Goal: Transaction & Acquisition: Purchase product/service

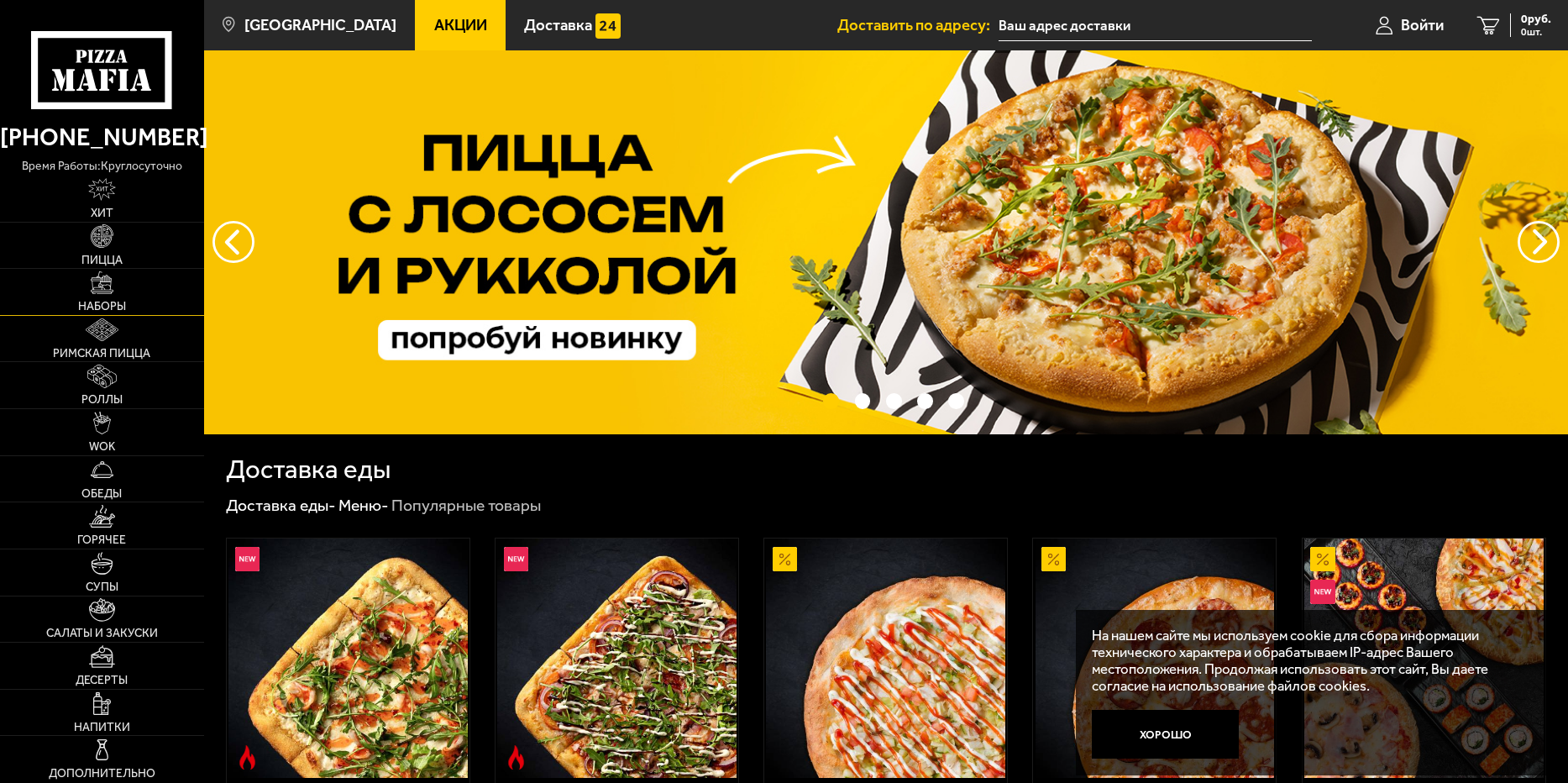
click at [100, 295] on link "Наборы" at bounding box center [102, 292] width 204 height 46
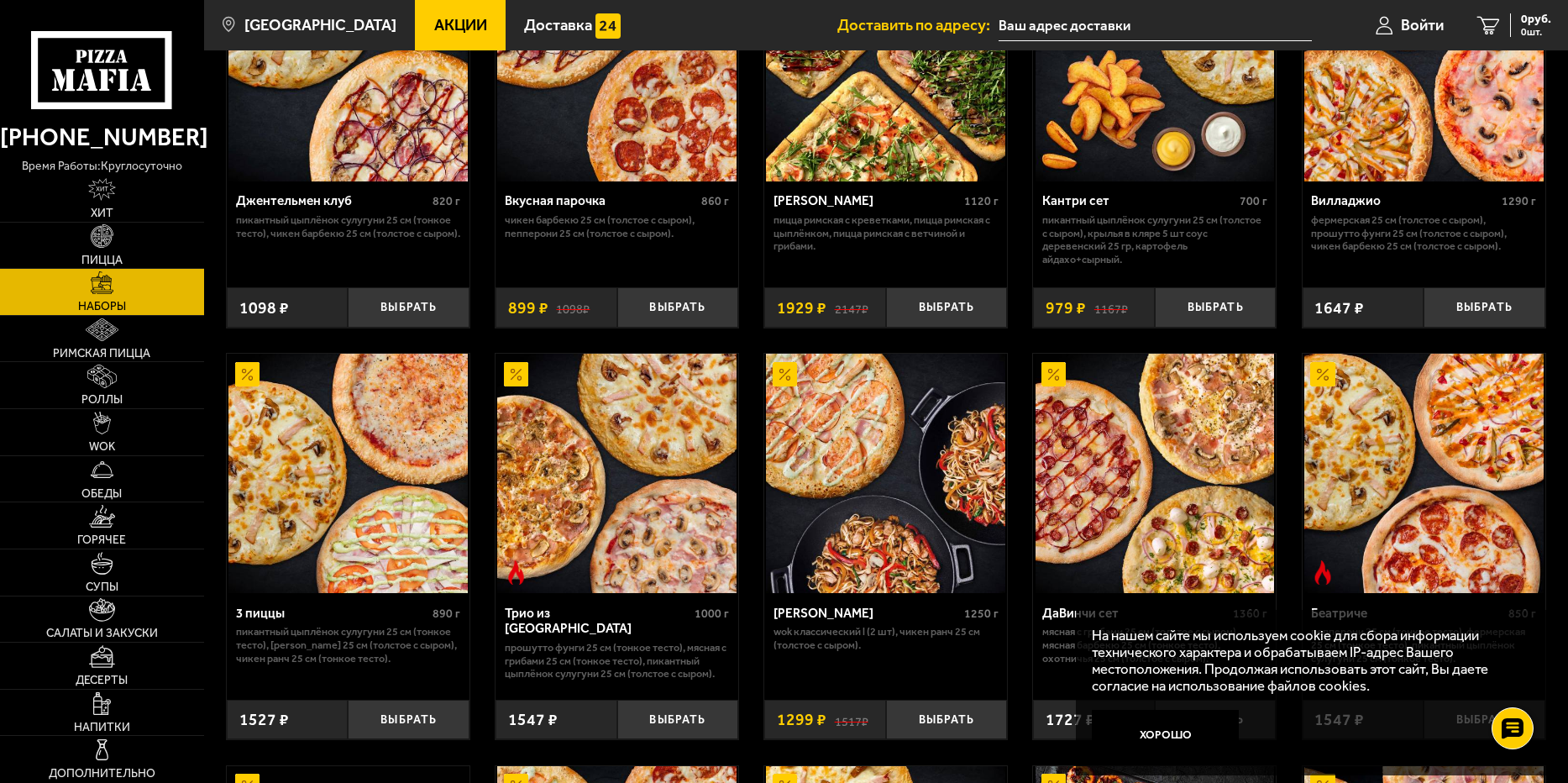
scroll to position [252, 0]
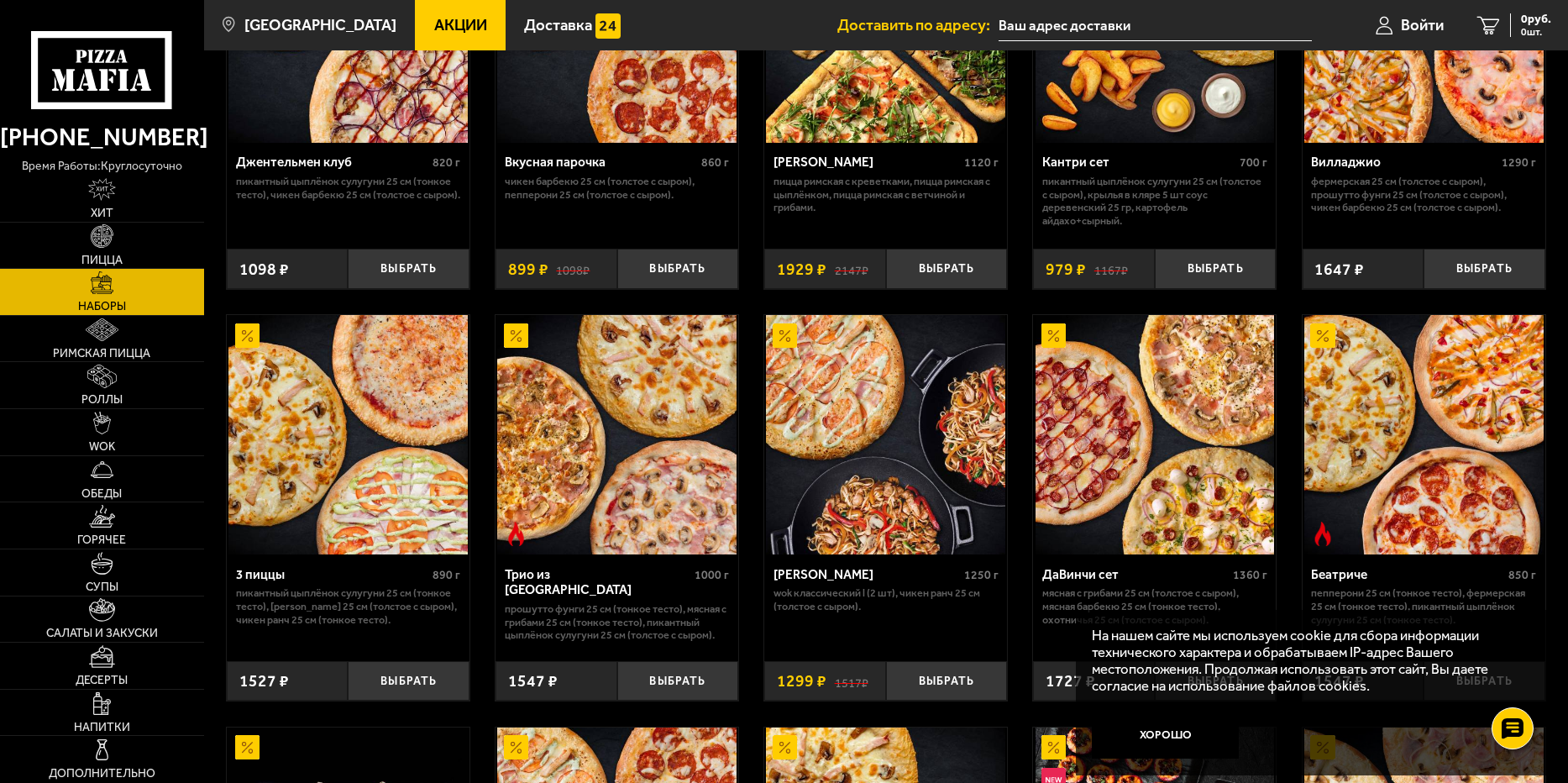
click at [362, 435] on img at bounding box center [348, 434] width 239 height 239
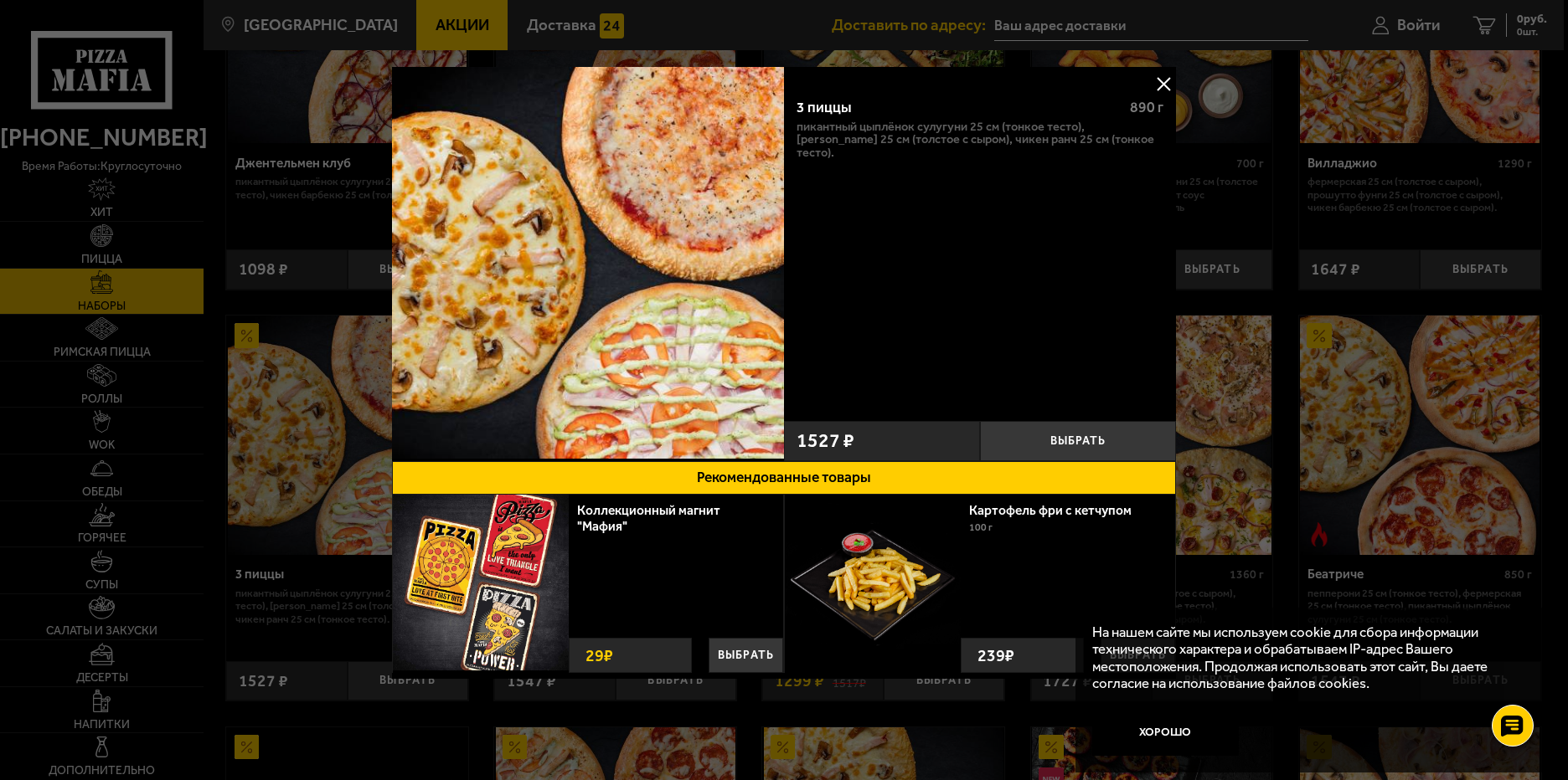
click at [1163, 83] on button at bounding box center [1163, 84] width 25 height 25
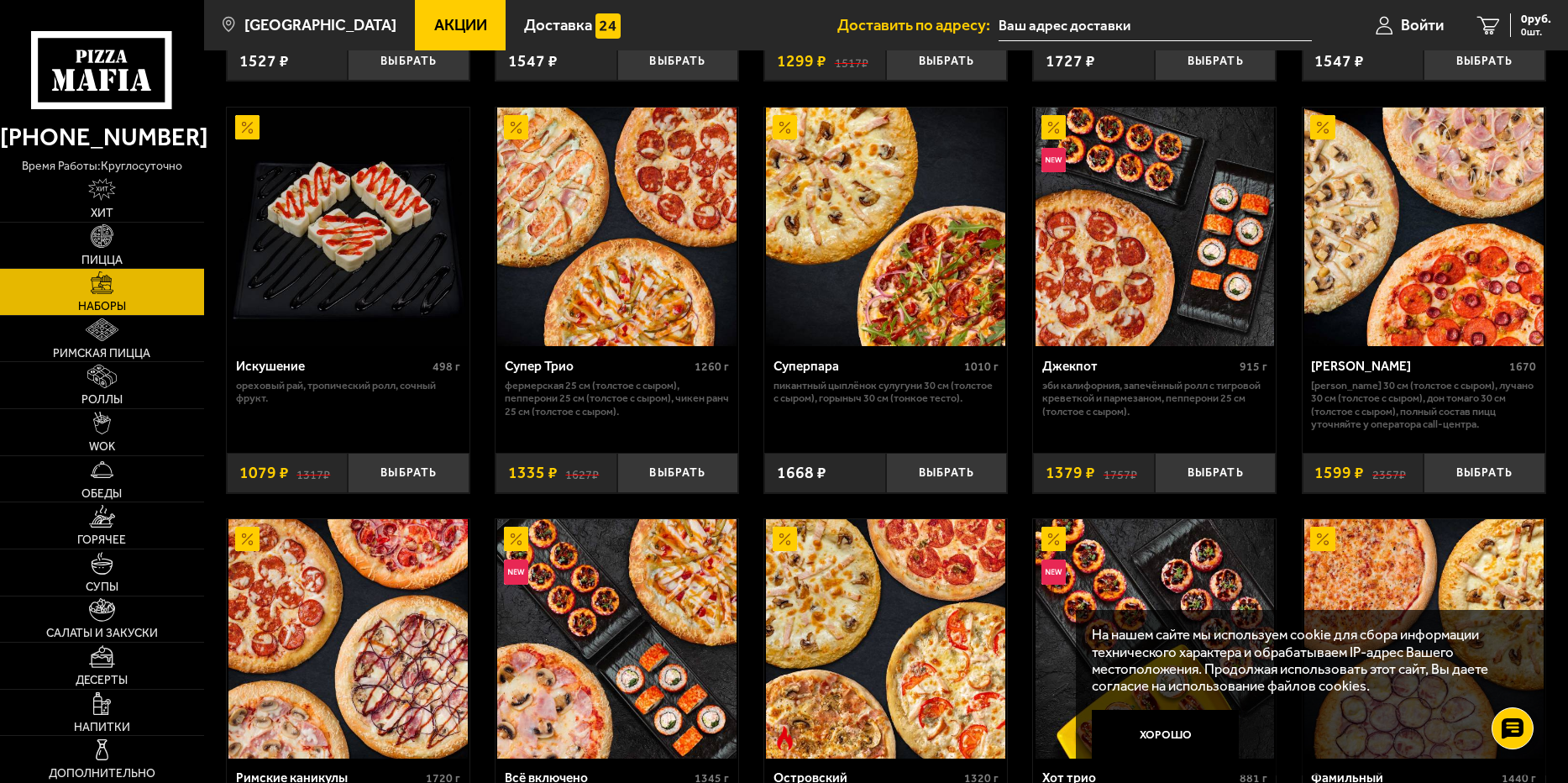
scroll to position [1008, 0]
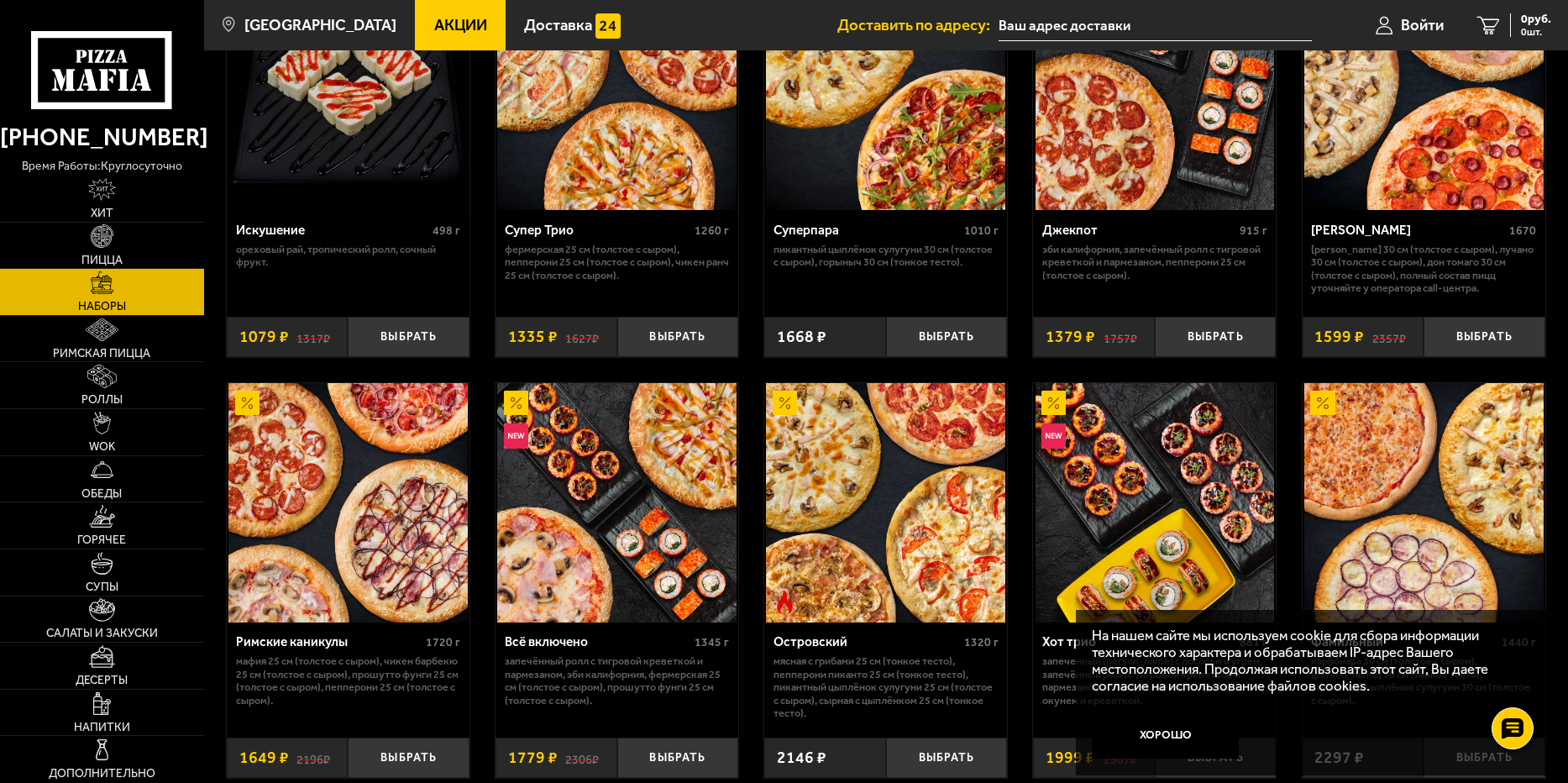
click at [1404, 155] on img at bounding box center [1424, 91] width 239 height 239
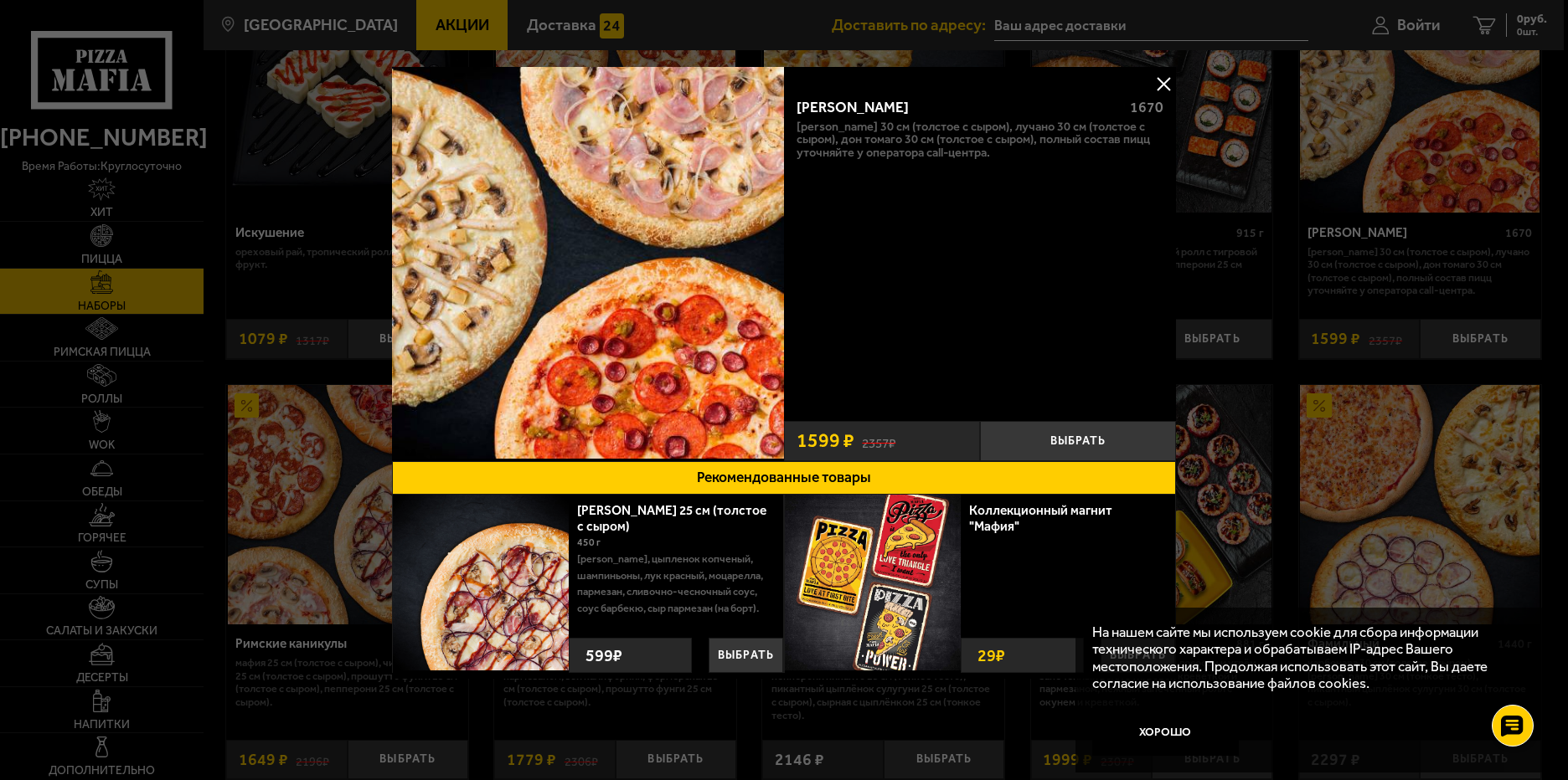
drag, startPoint x: 865, startPoint y: 124, endPoint x: 1016, endPoint y: 152, distance: 153.6
click at [1016, 152] on p "[PERSON_NAME] 30 см (толстое с сыром), Лучано 30 см (толстое с сыром), Дон Тома…" at bounding box center [980, 140] width 368 height 39
drag, startPoint x: 1016, startPoint y: 152, endPoint x: 1013, endPoint y: 125, distance: 27.2
click at [1013, 125] on p "[PERSON_NAME] 30 см (толстое с сыром), Лучано 30 см (толстое с сыром), Дон Тома…" at bounding box center [980, 140] width 368 height 39
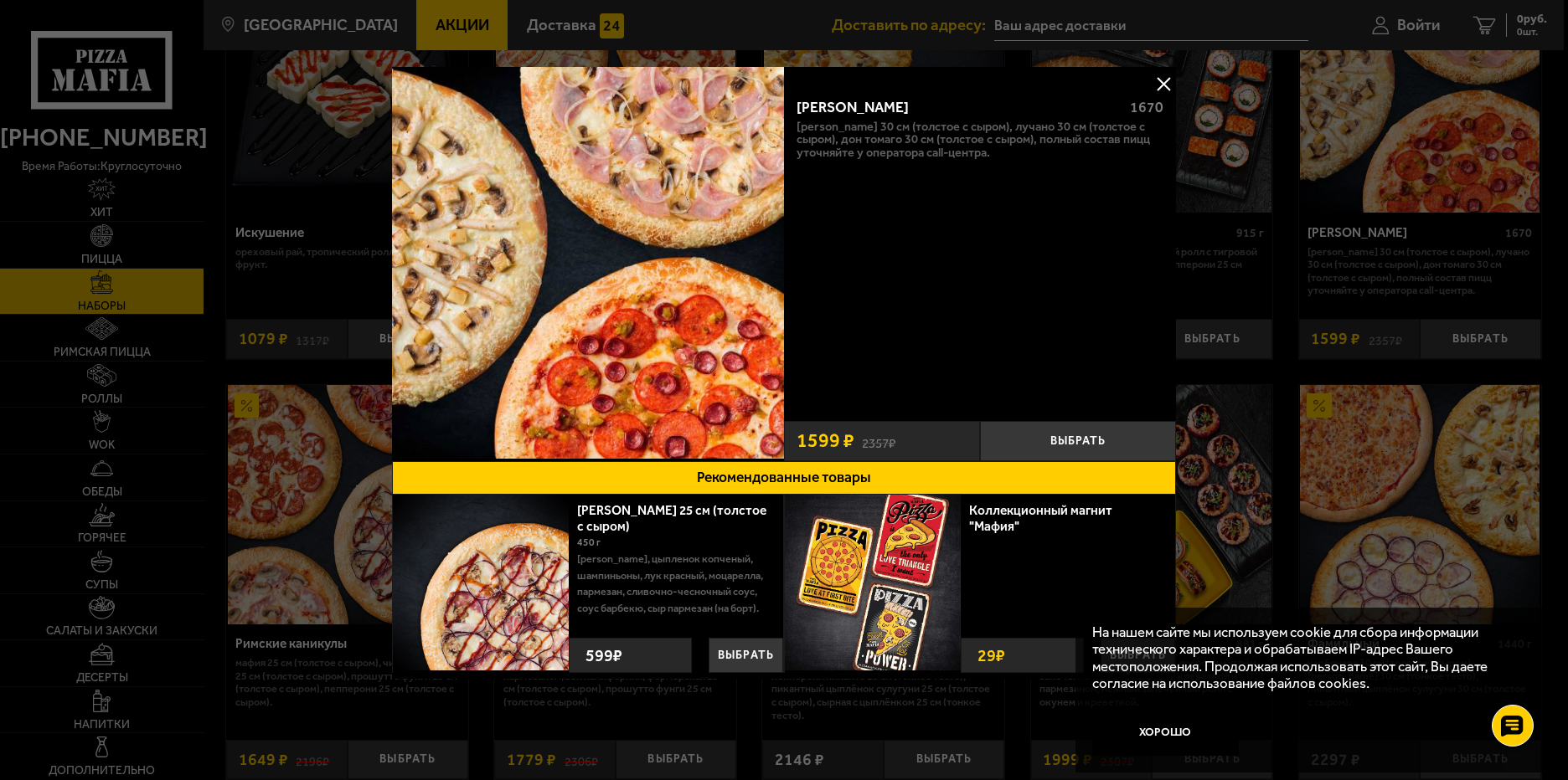
click at [977, 151] on p "[PERSON_NAME] 30 см (толстое с сыром), Лучано 30 см (толстое с сыром), Дон Тома…" at bounding box center [980, 140] width 368 height 39
click at [1156, 78] on button at bounding box center [1163, 84] width 25 height 25
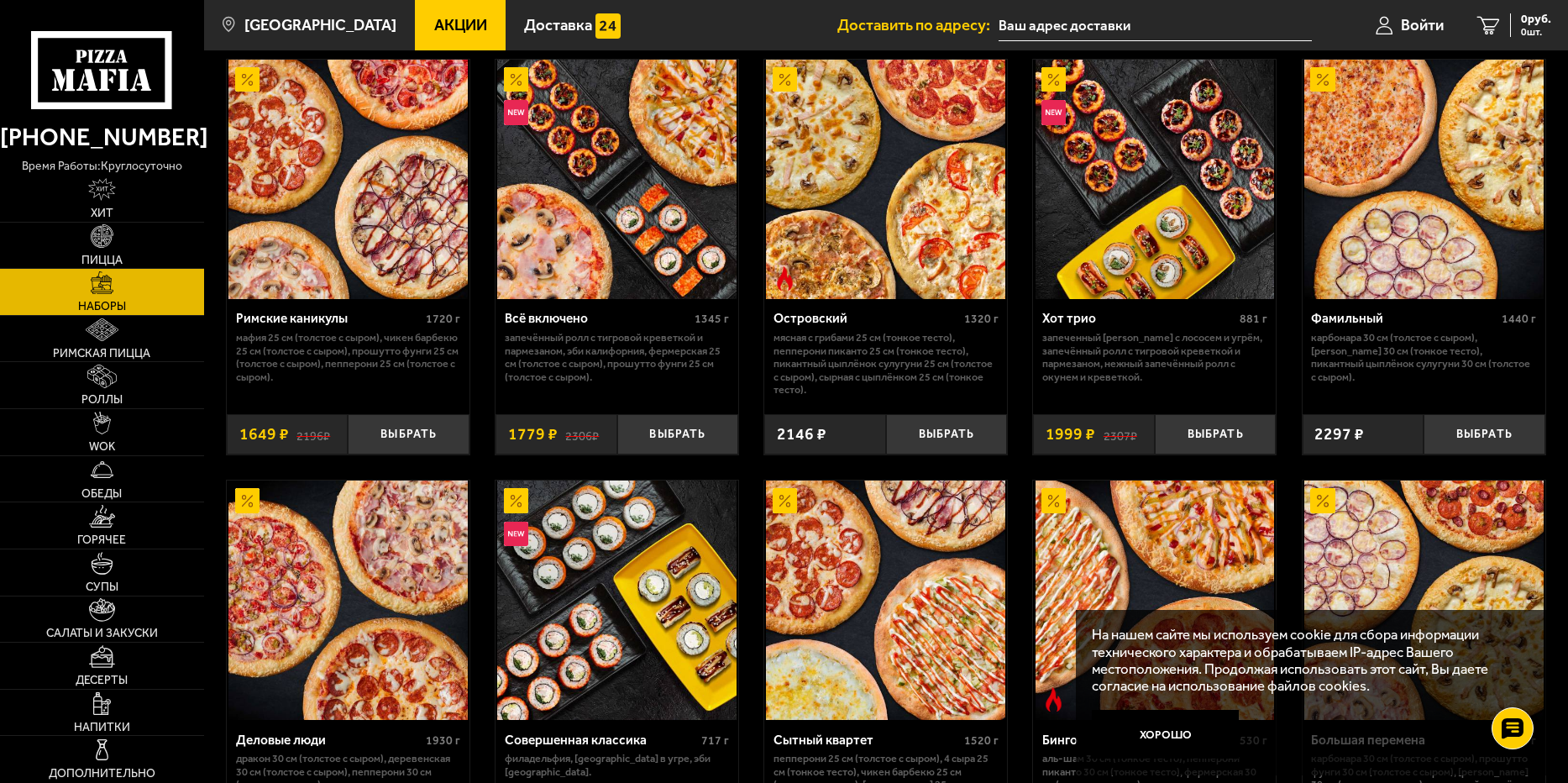
scroll to position [1345, 0]
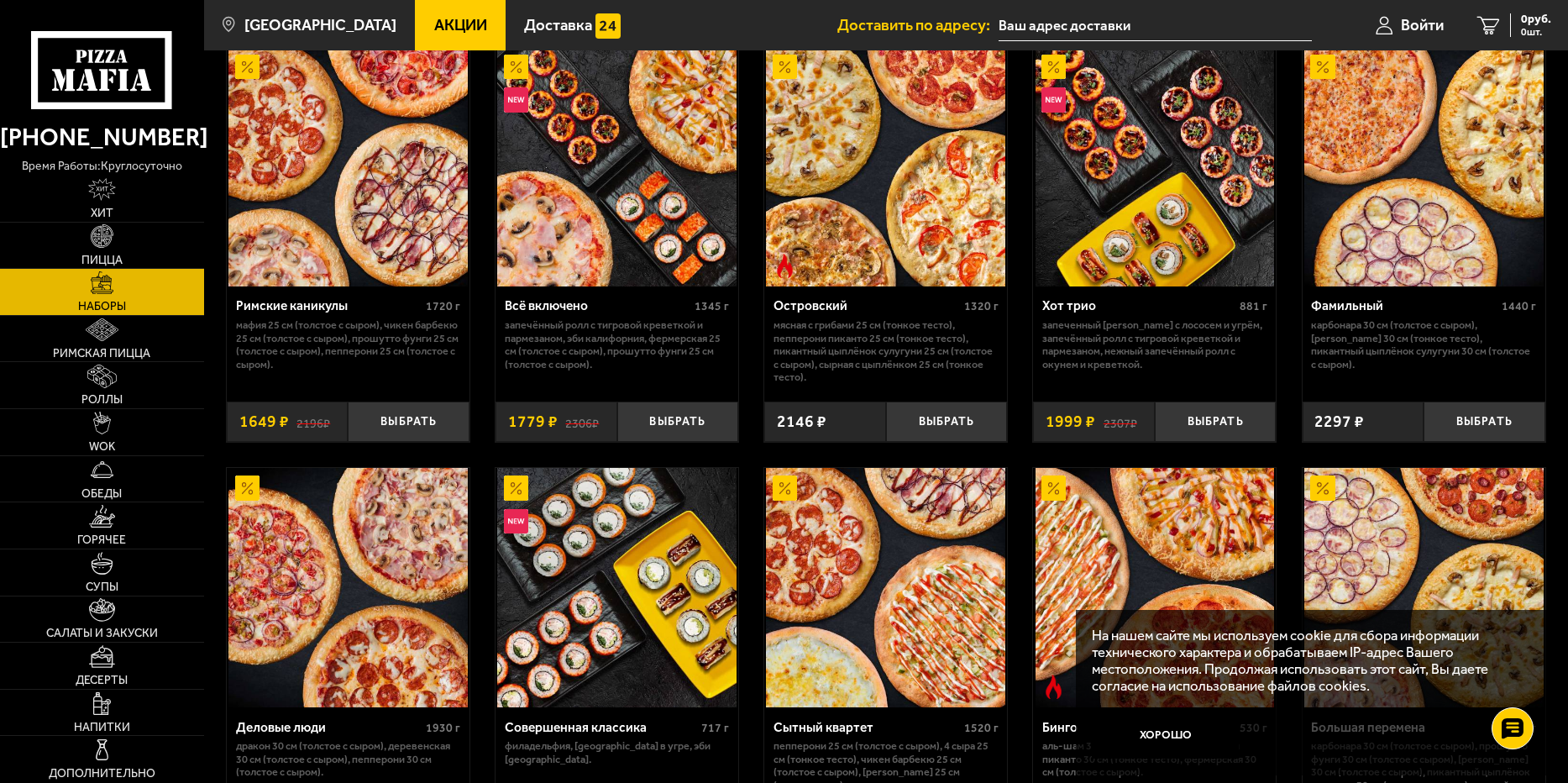
click at [1045, 18] on input "text" at bounding box center [1155, 26] width 314 height 31
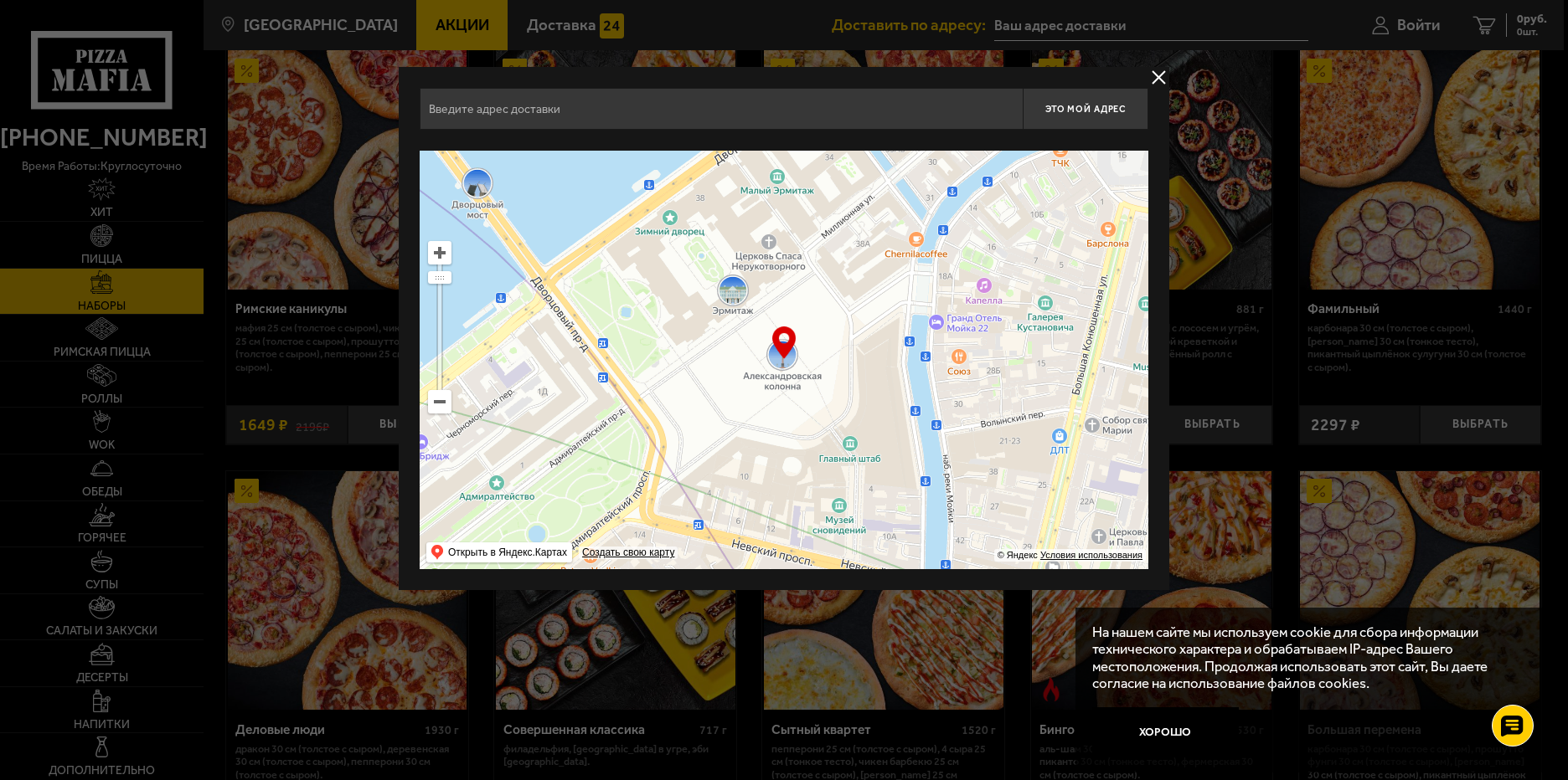
click at [800, 105] on input "text" at bounding box center [720, 109] width 602 height 42
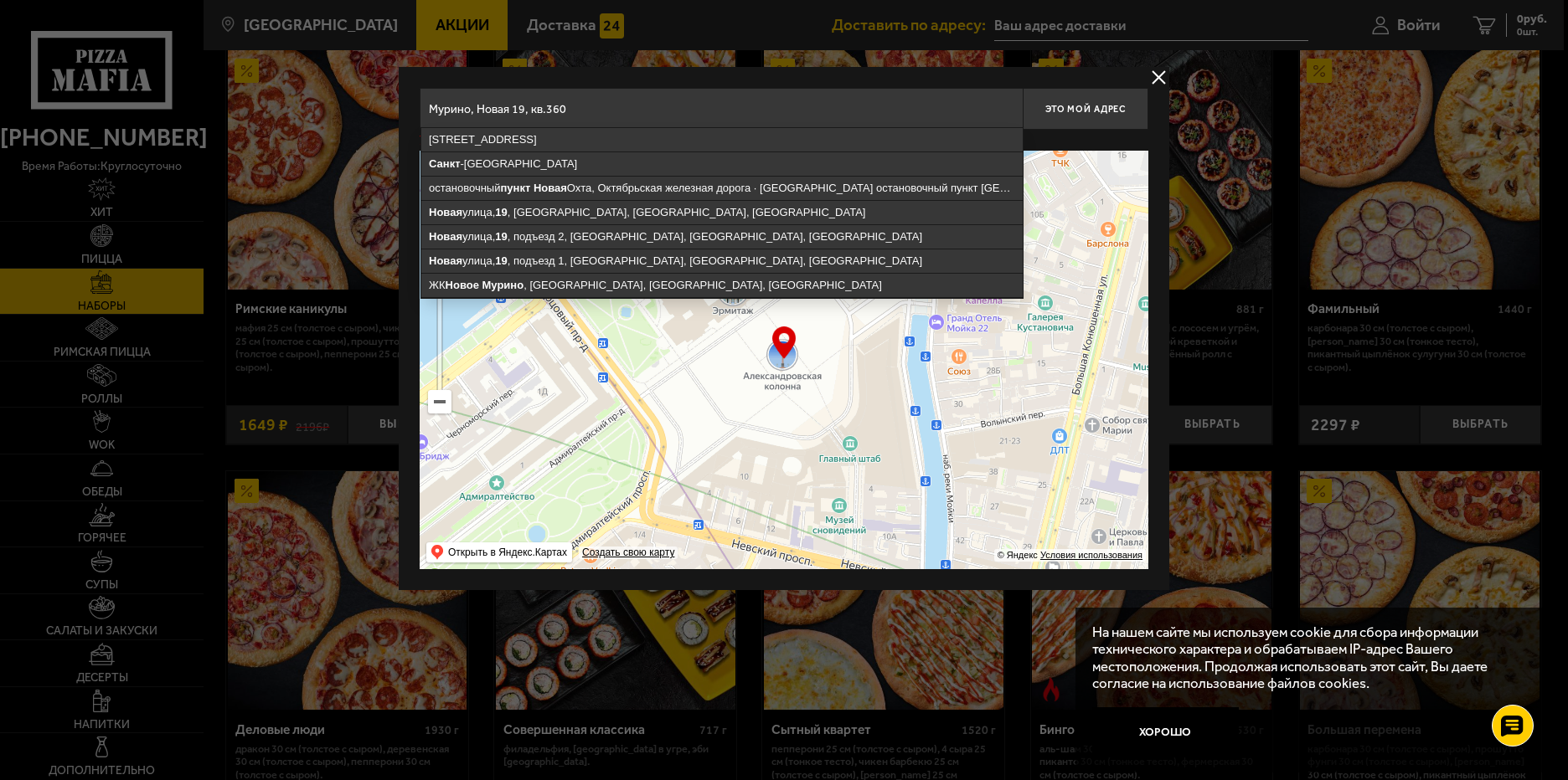
click at [829, 105] on input "Мурино, Новая 19, кв.360" at bounding box center [720, 109] width 602 height 42
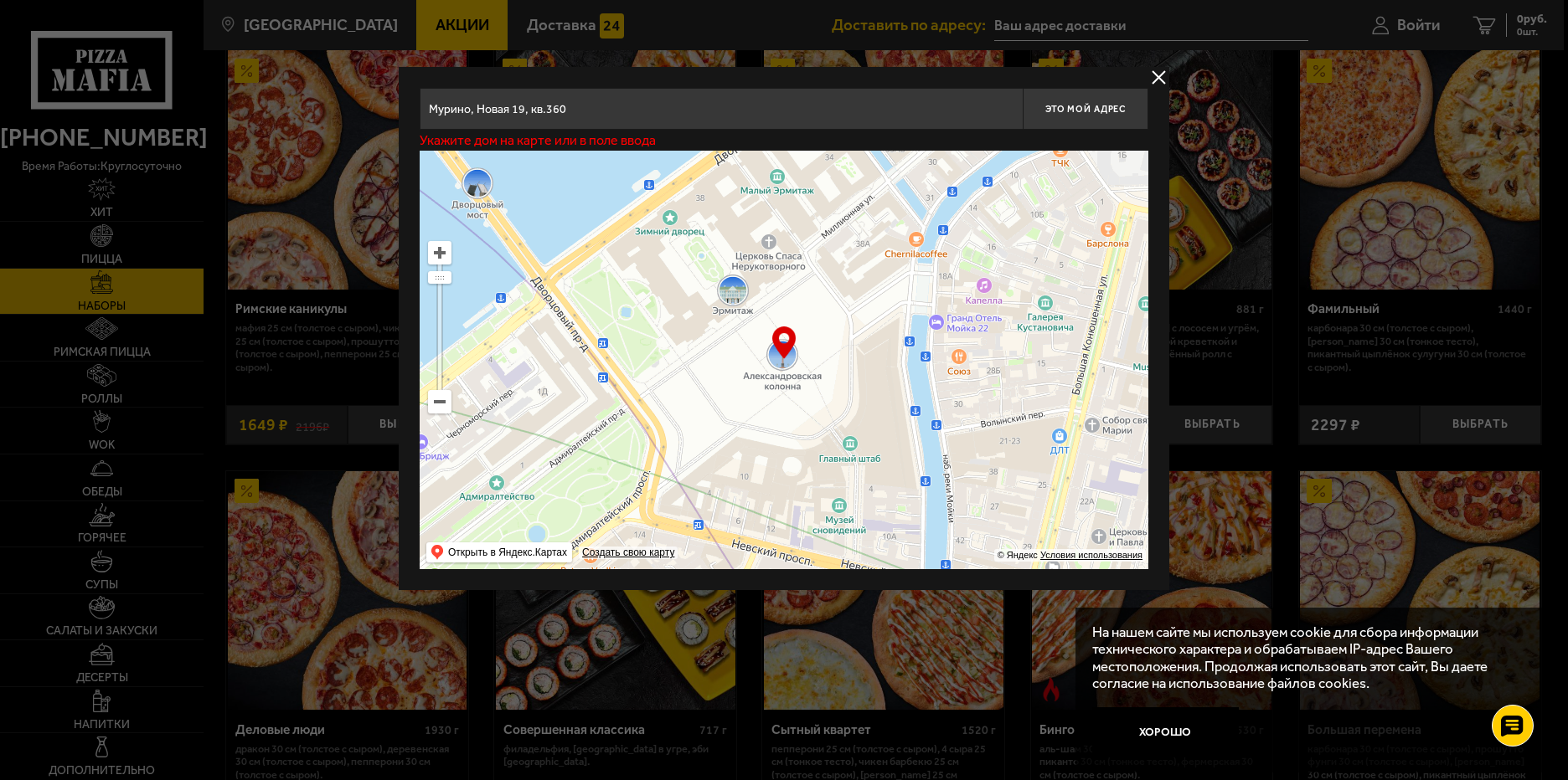
drag, startPoint x: 1064, startPoint y: 476, endPoint x: 993, endPoint y: 455, distance: 74.0
click at [1058, 472] on ymaps at bounding box center [783, 360] width 729 height 419
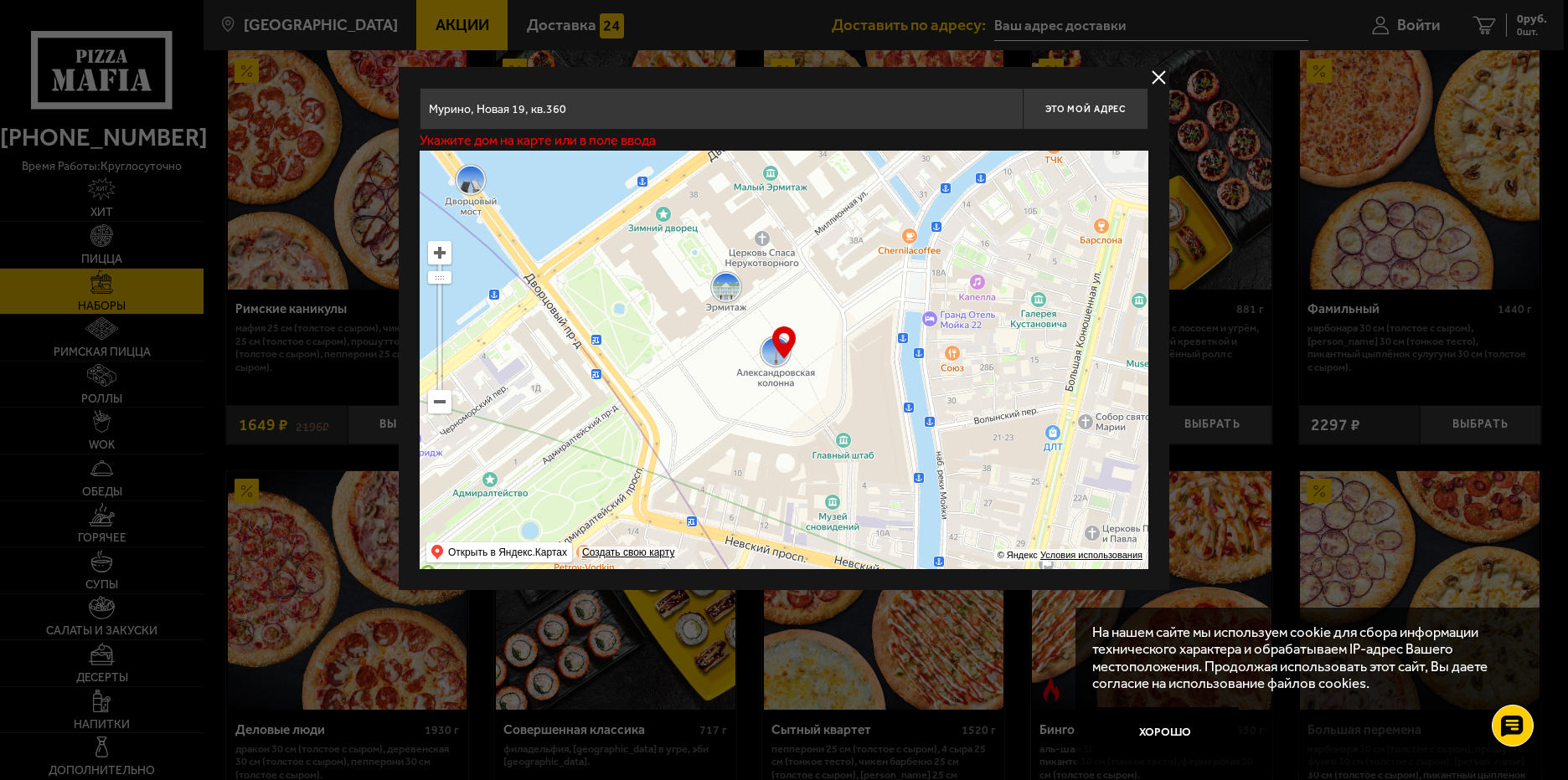
drag, startPoint x: 849, startPoint y: 349, endPoint x: 733, endPoint y: 498, distance: 188.8
click at [736, 497] on ymaps at bounding box center [783, 360] width 729 height 419
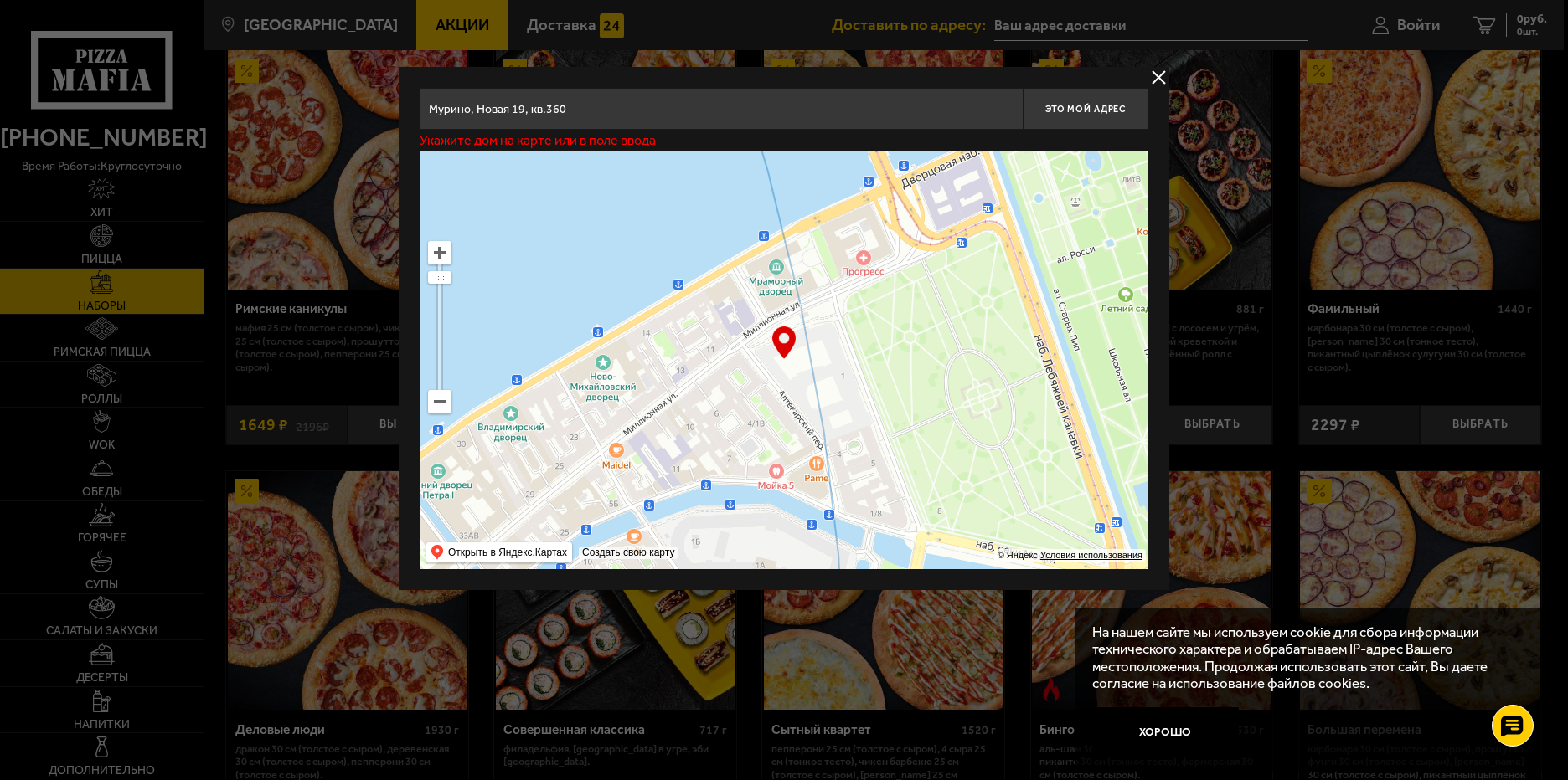
drag, startPoint x: 938, startPoint y: 307, endPoint x: 800, endPoint y: 455, distance: 202.4
click at [802, 455] on ymaps at bounding box center [783, 360] width 729 height 419
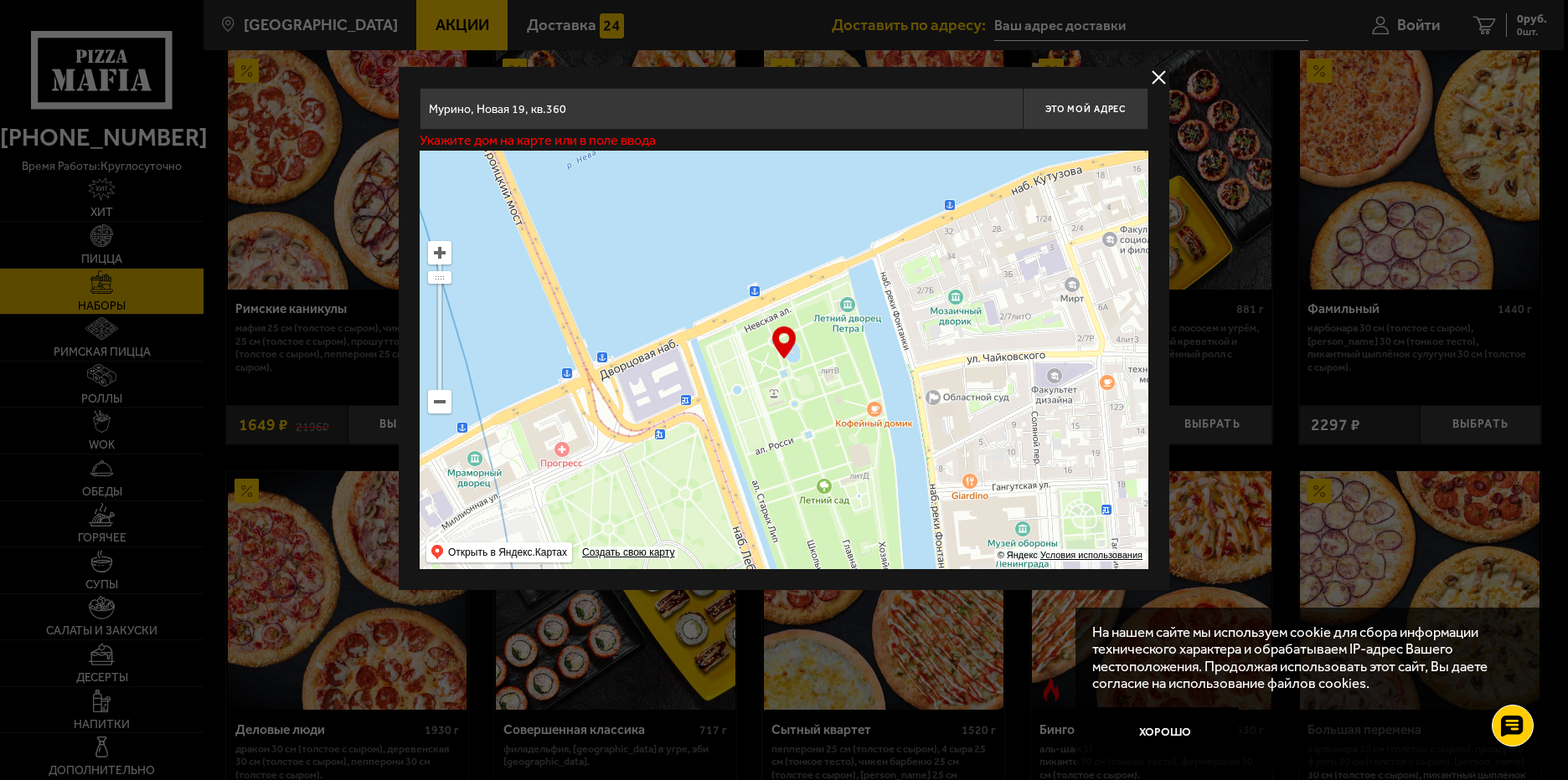
drag, startPoint x: 815, startPoint y: 436, endPoint x: 891, endPoint y: 335, distance: 126.4
click at [806, 440] on ymaps at bounding box center [783, 360] width 729 height 419
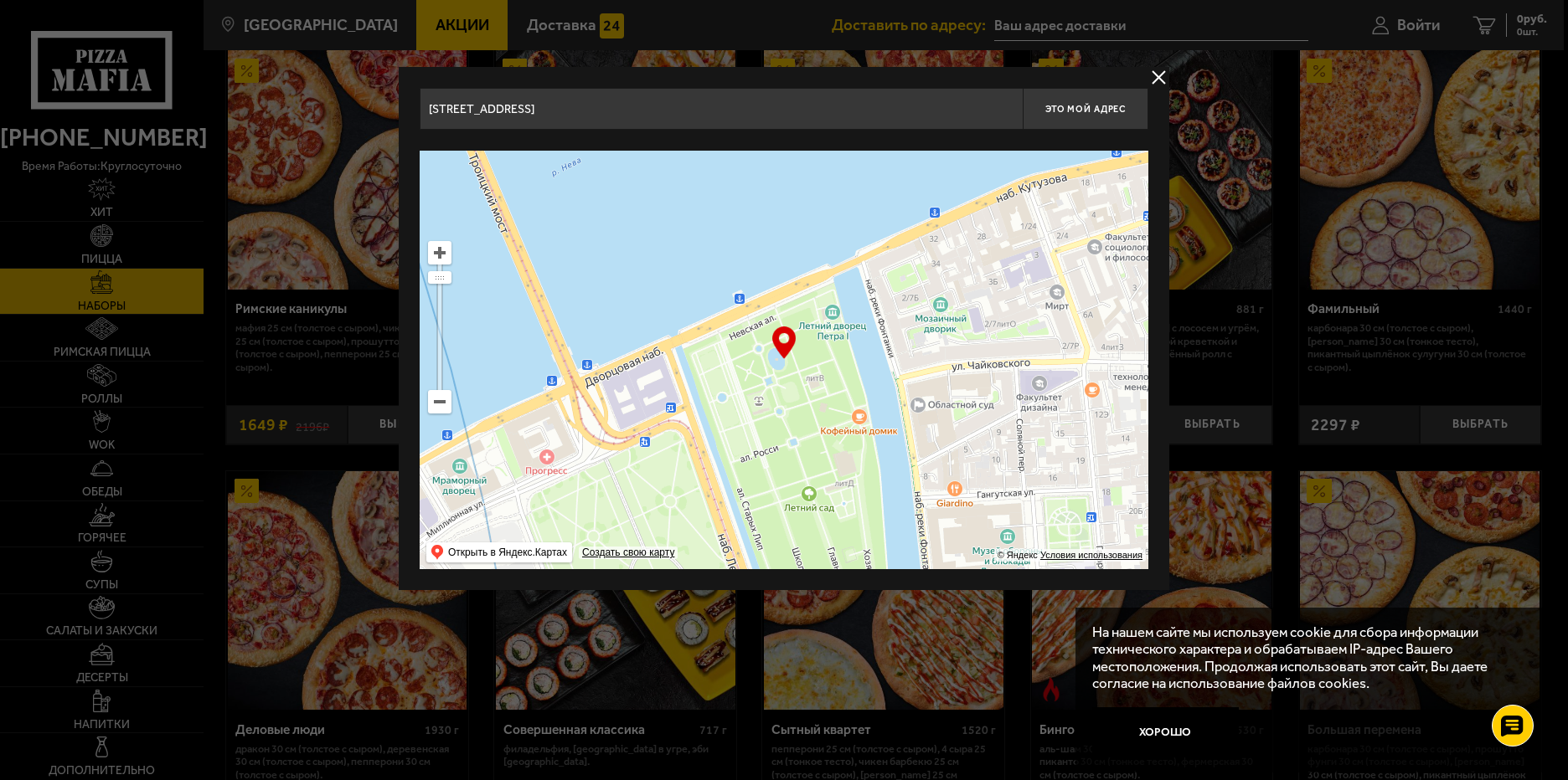
drag, startPoint x: 890, startPoint y: 403, endPoint x: 872, endPoint y: 408, distance: 18.7
click at [885, 412] on ymaps at bounding box center [783, 360] width 729 height 419
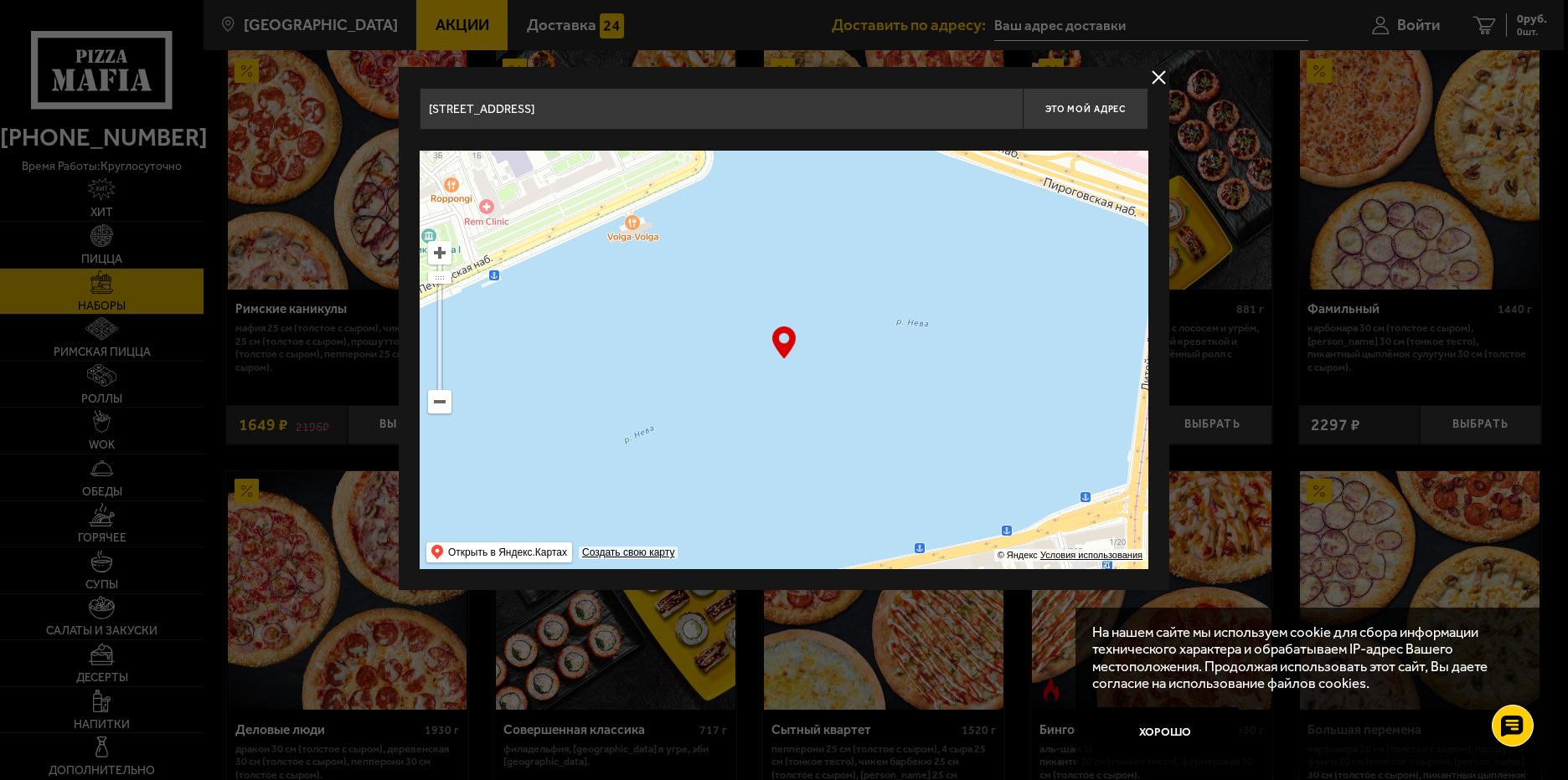
click at [633, 525] on ymaps at bounding box center [783, 360] width 729 height 419
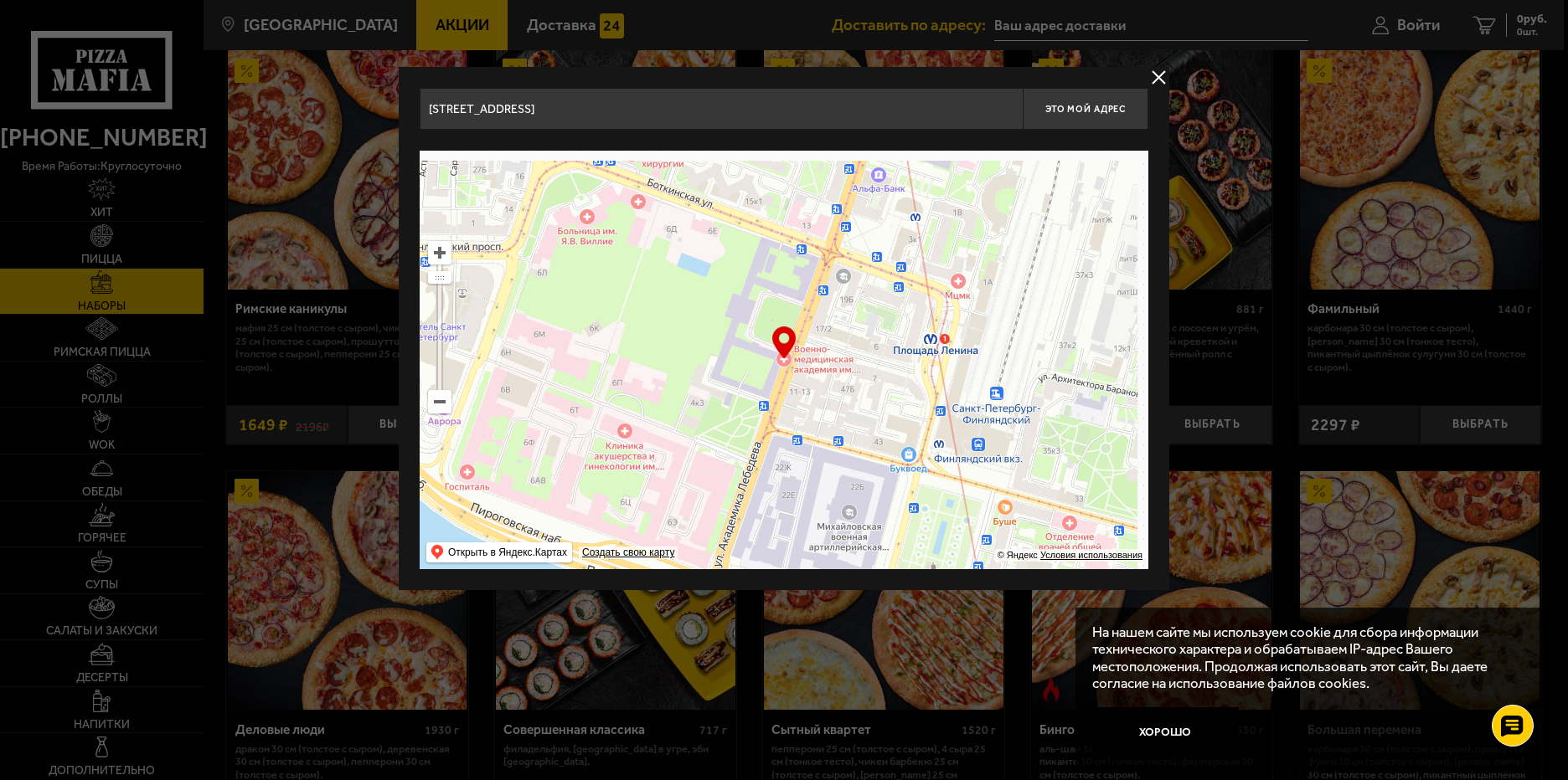
drag, startPoint x: 800, startPoint y: 428, endPoint x: 897, endPoint y: 313, distance: 150.4
click at [768, 464] on ymaps at bounding box center [783, 360] width 729 height 419
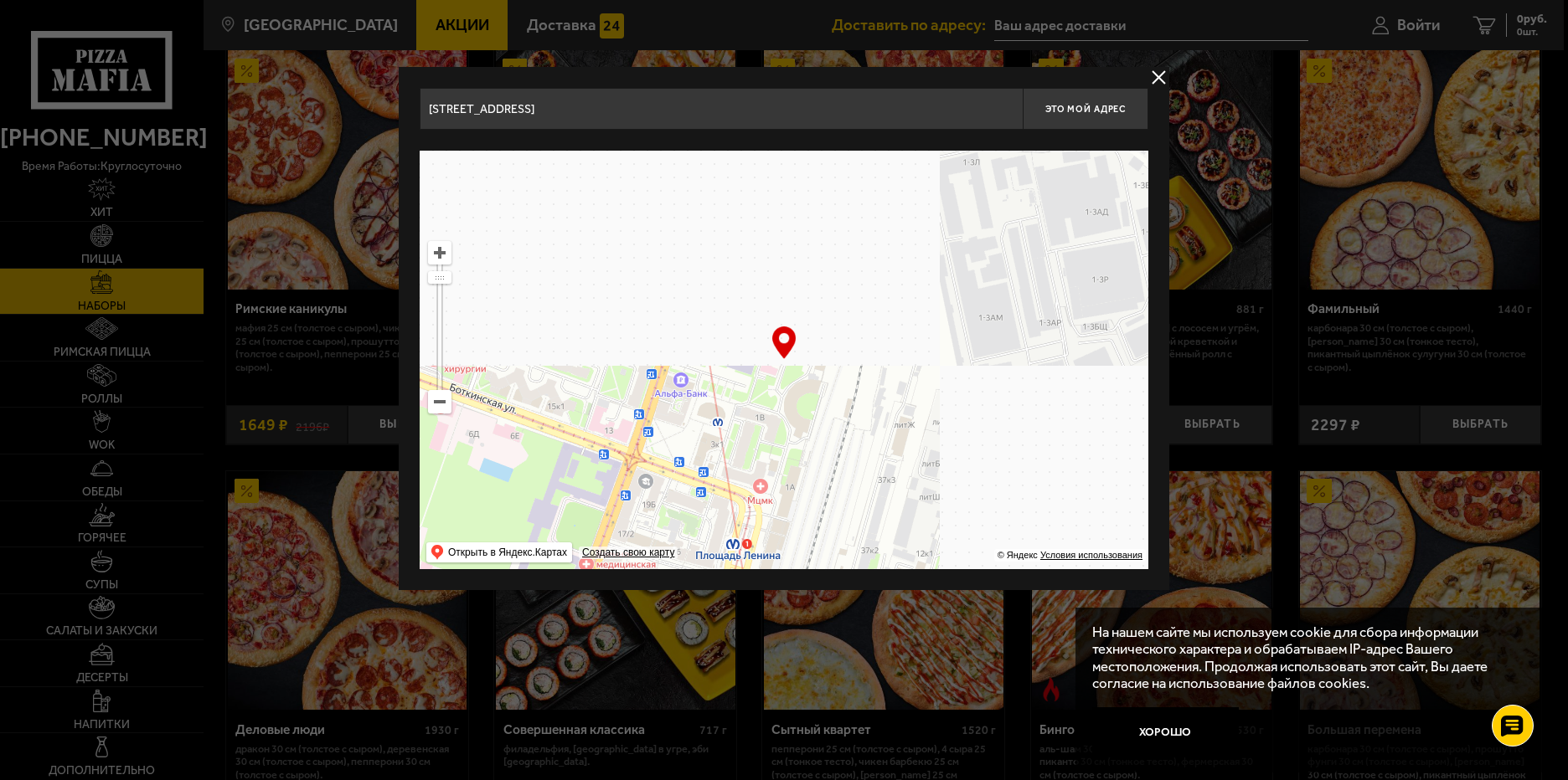
drag, startPoint x: 913, startPoint y: 316, endPoint x: 846, endPoint y: 337, distance: 70.2
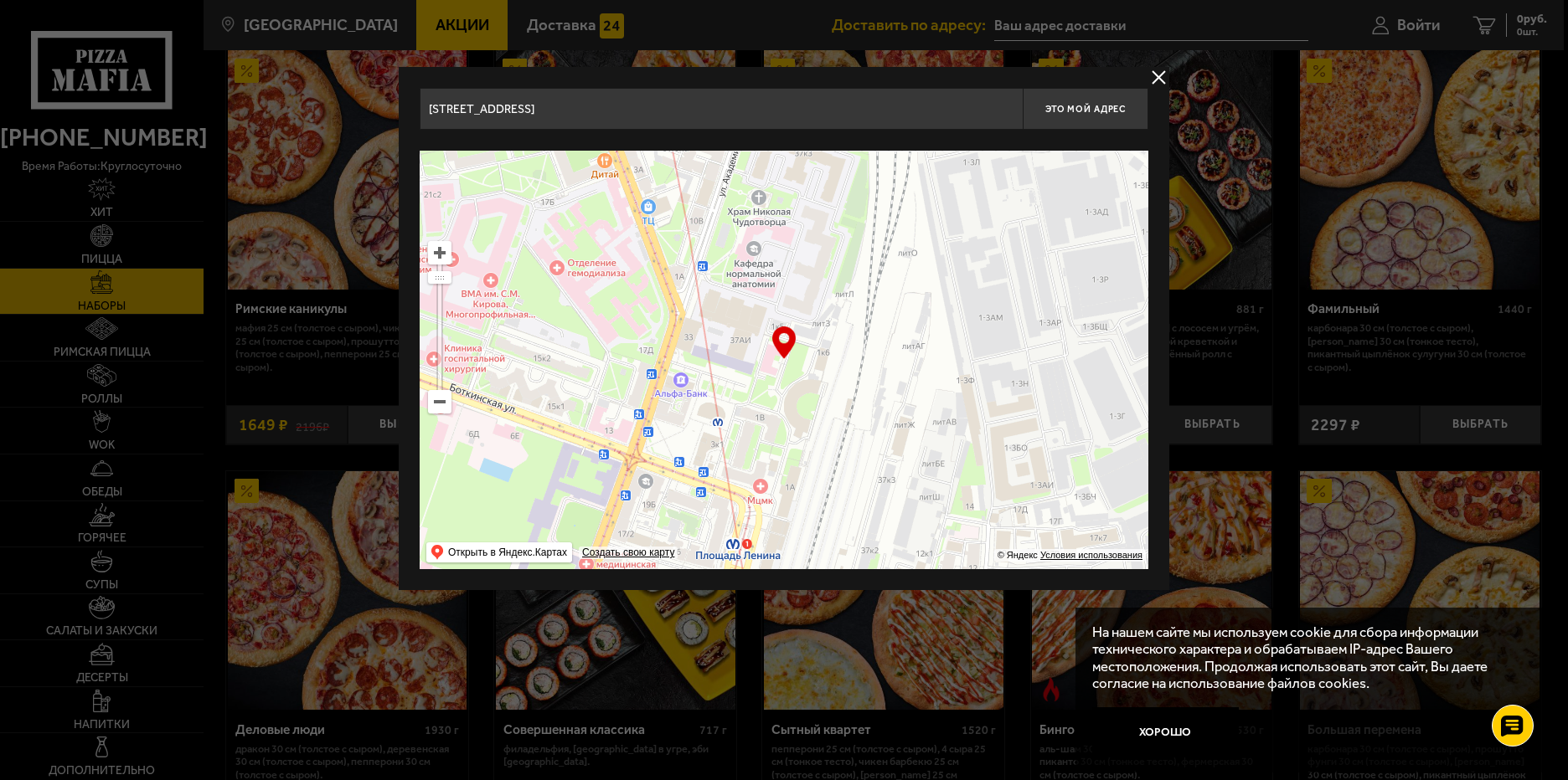
click at [767, 447] on ymaps at bounding box center [783, 360] width 729 height 419
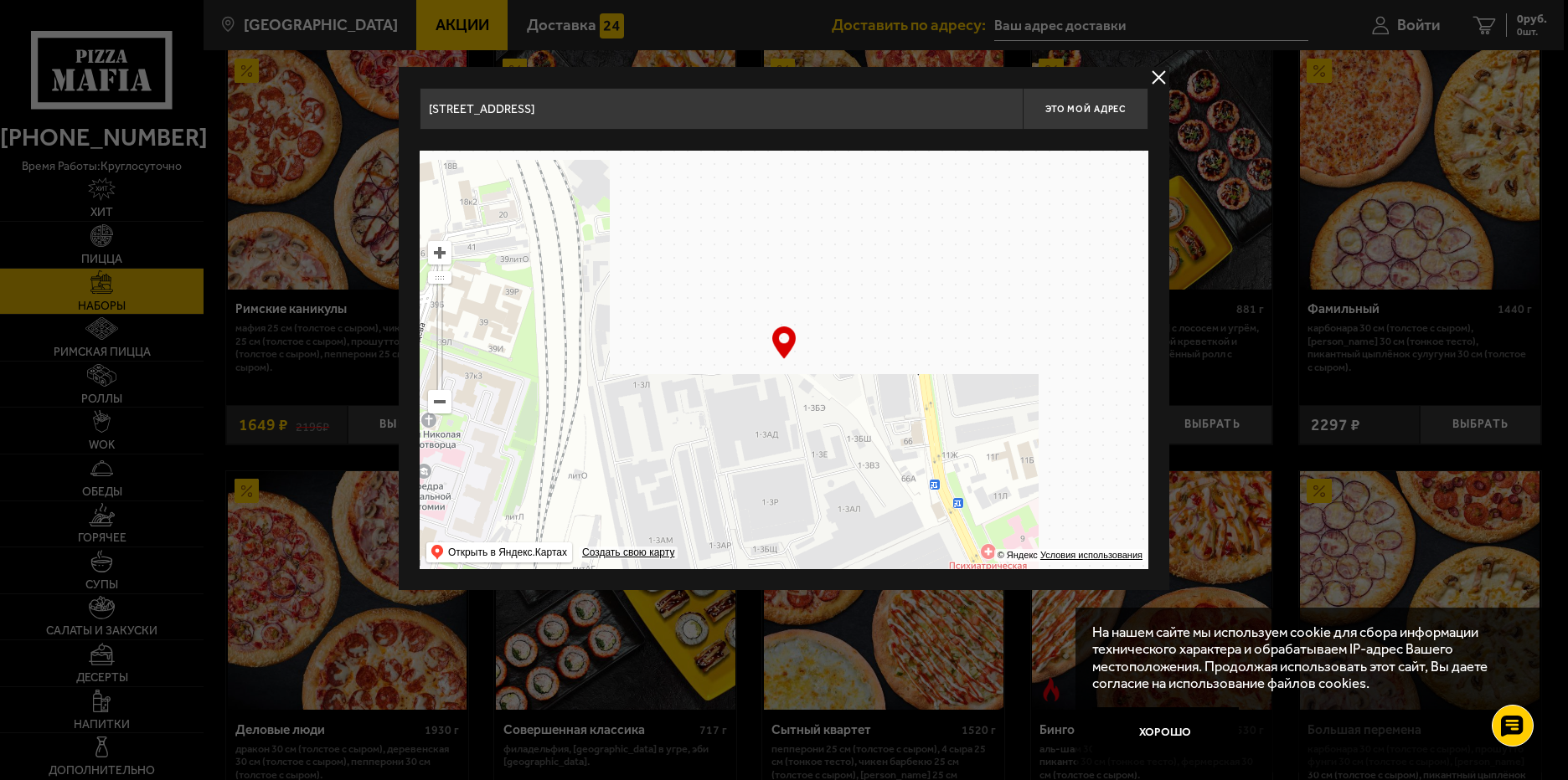
drag, startPoint x: 836, startPoint y: 395, endPoint x: 835, endPoint y: 356, distance: 39.0
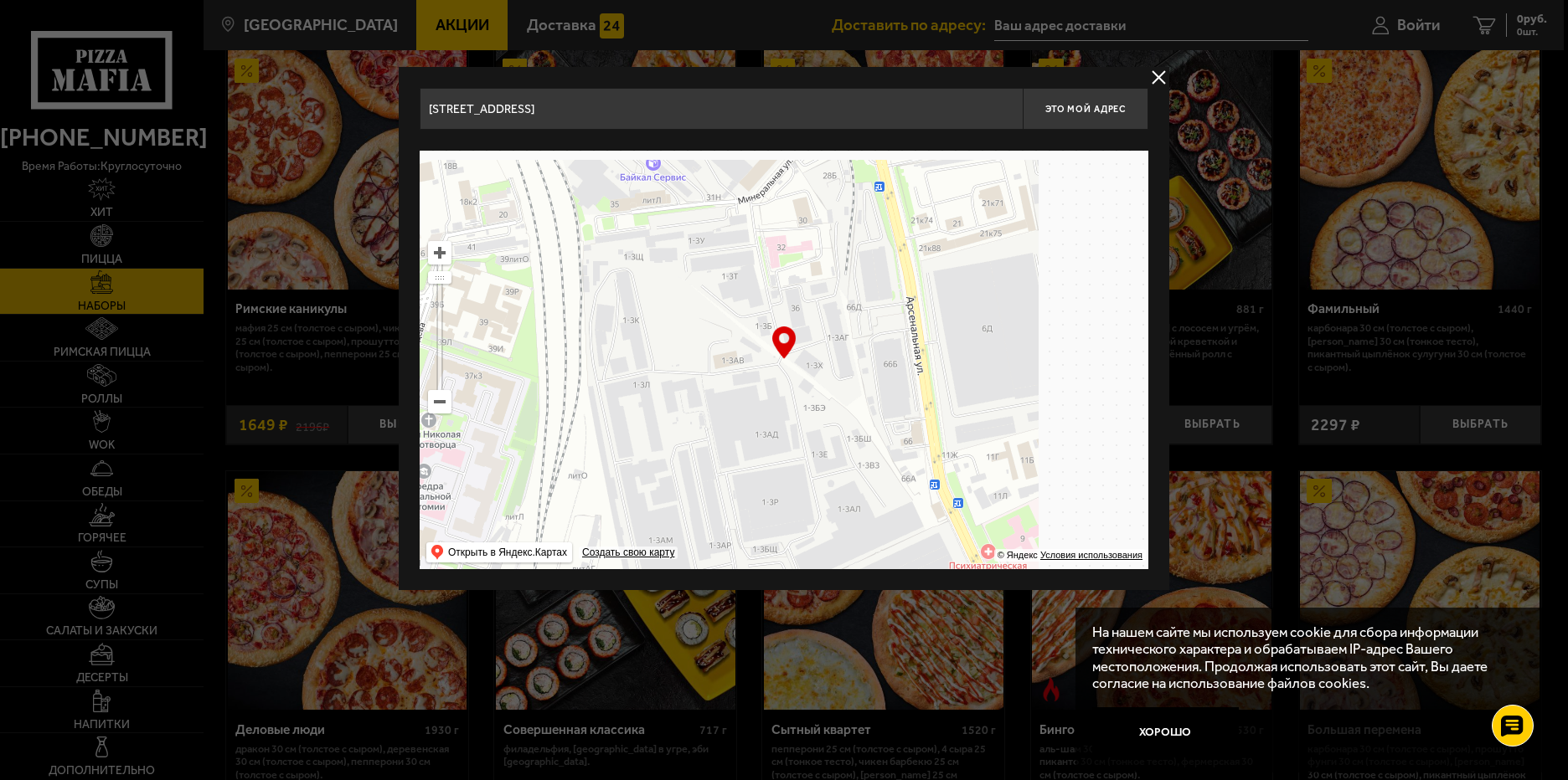
click at [813, 416] on ymaps at bounding box center [783, 360] width 729 height 419
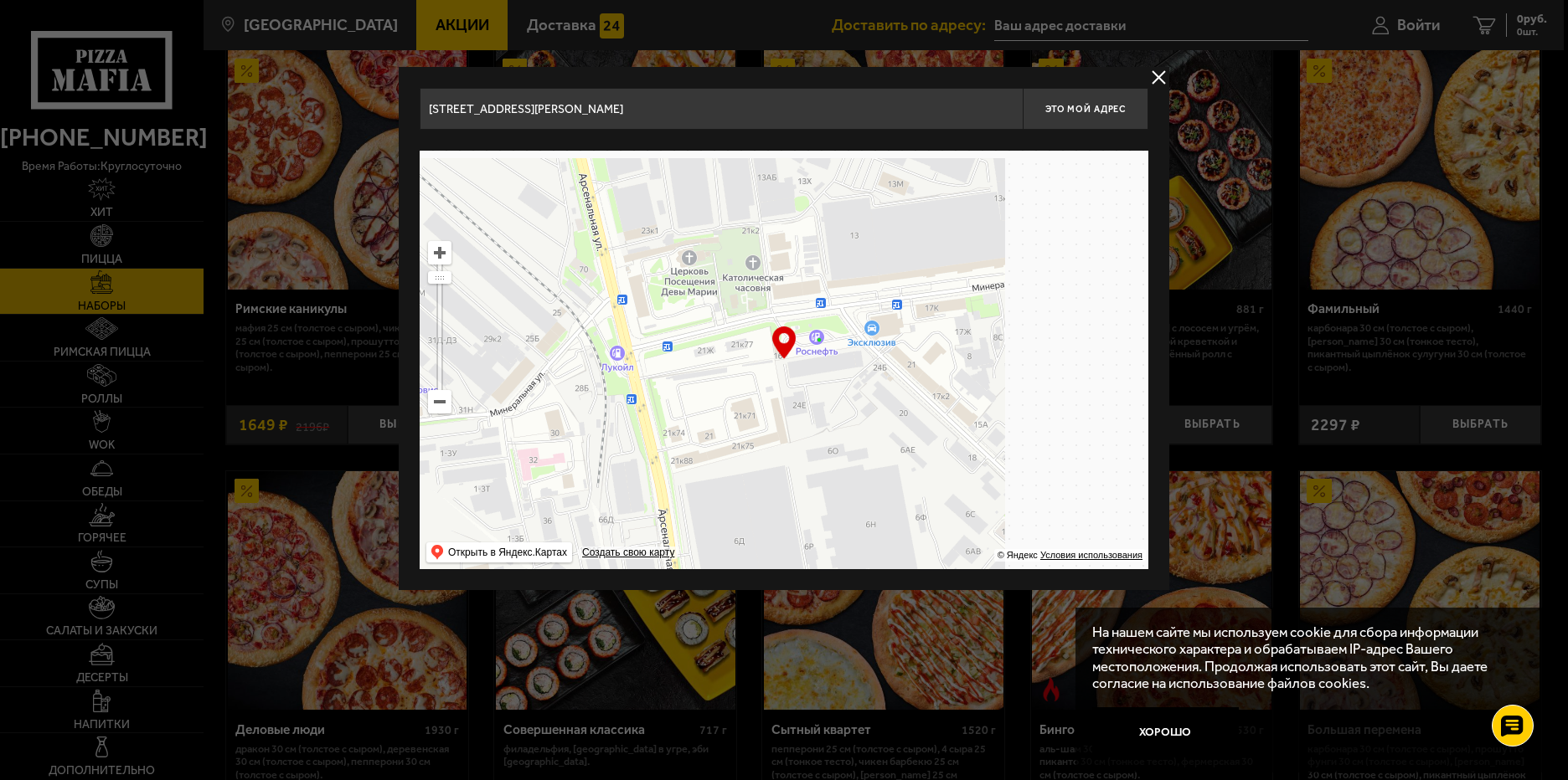
drag, startPoint x: 895, startPoint y: 390, endPoint x: 906, endPoint y: 383, distance: 13.0
click at [899, 404] on ymaps at bounding box center [783, 360] width 729 height 419
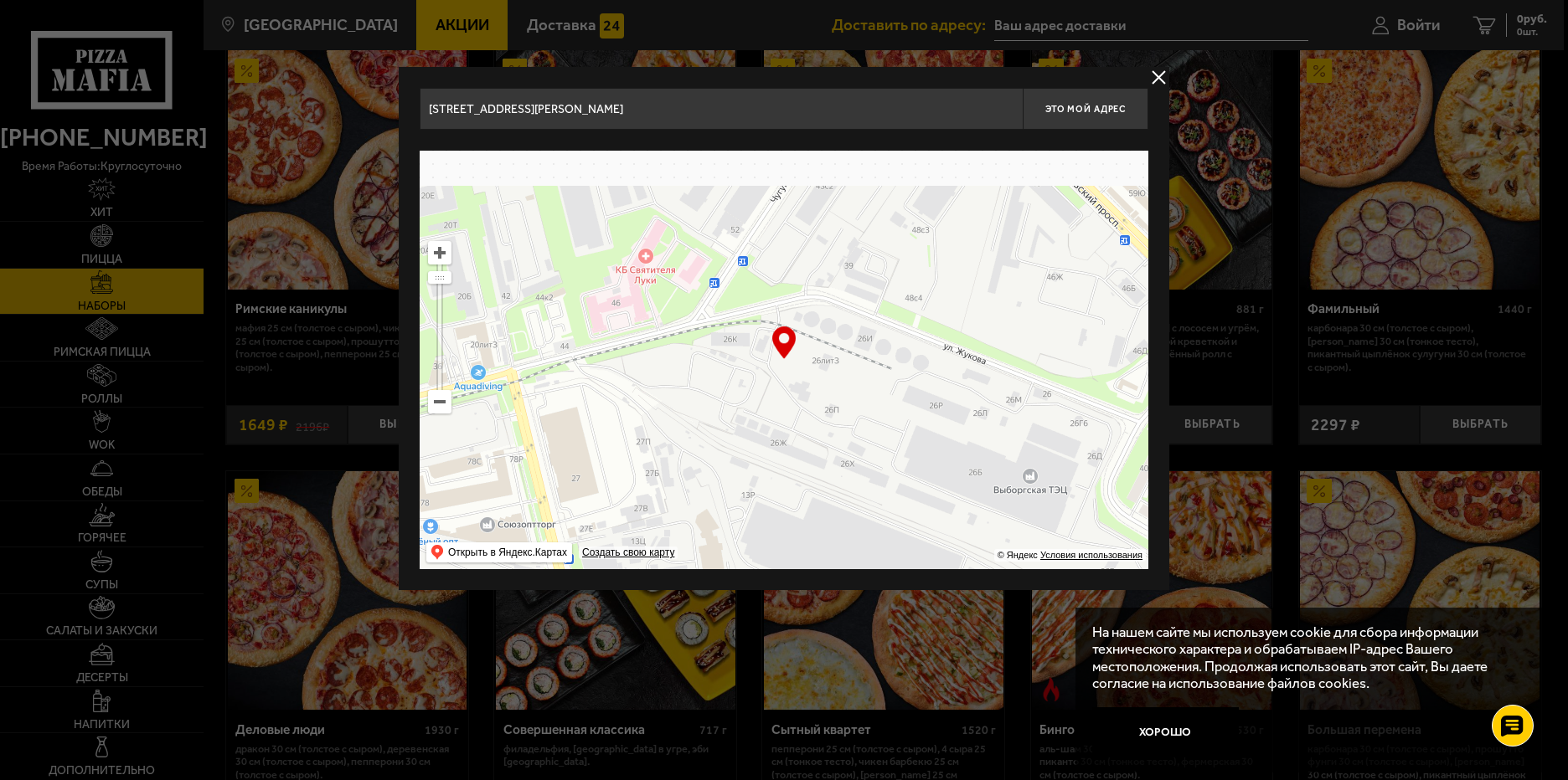
drag, startPoint x: 920, startPoint y: 402, endPoint x: 890, endPoint y: 320, distance: 87.3
click at [927, 425] on ymaps at bounding box center [783, 360] width 729 height 419
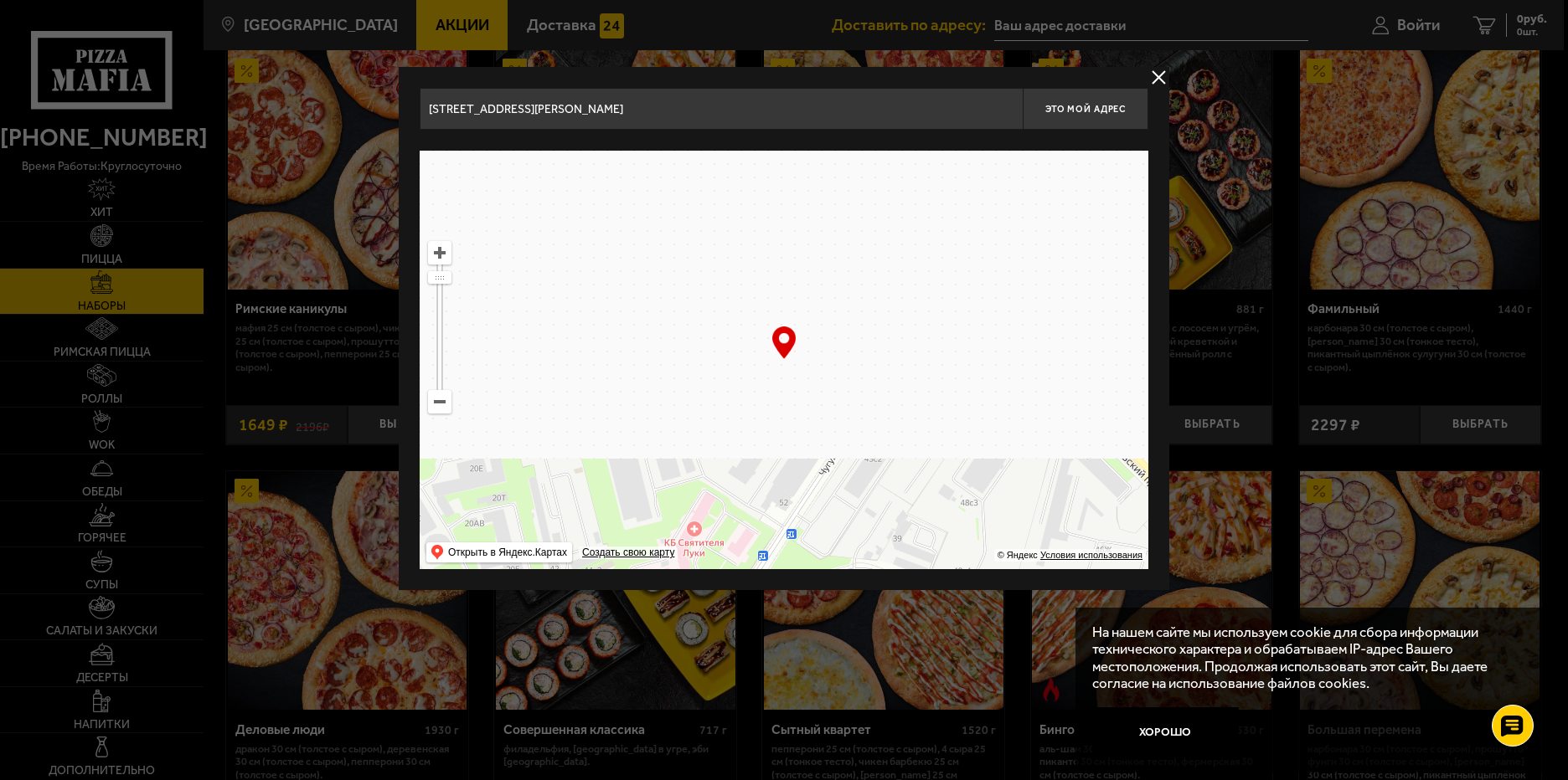
drag, startPoint x: 854, startPoint y: 325, endPoint x: 756, endPoint y: 321, distance: 98.1
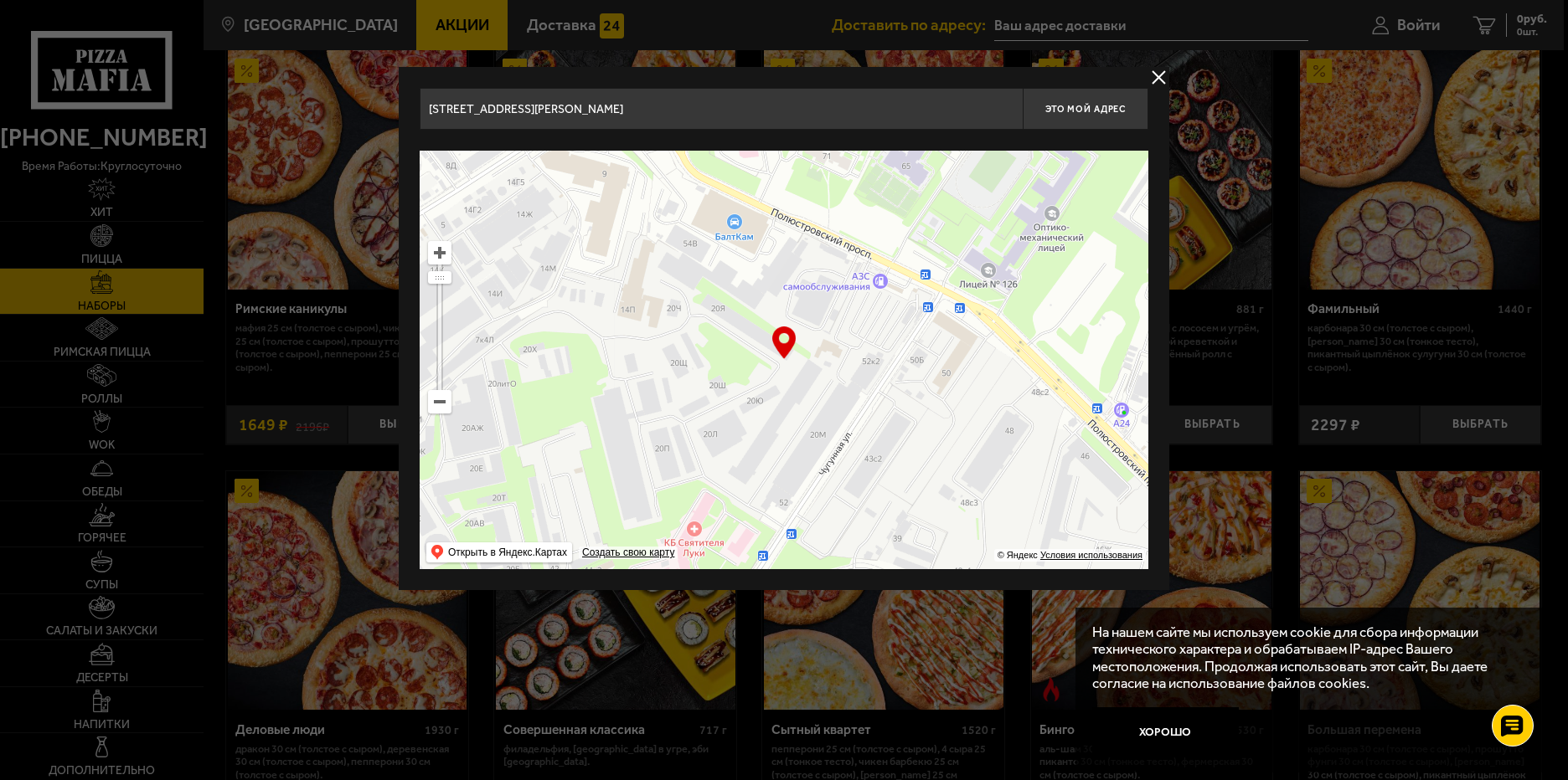
click at [833, 358] on ymaps at bounding box center [783, 360] width 729 height 419
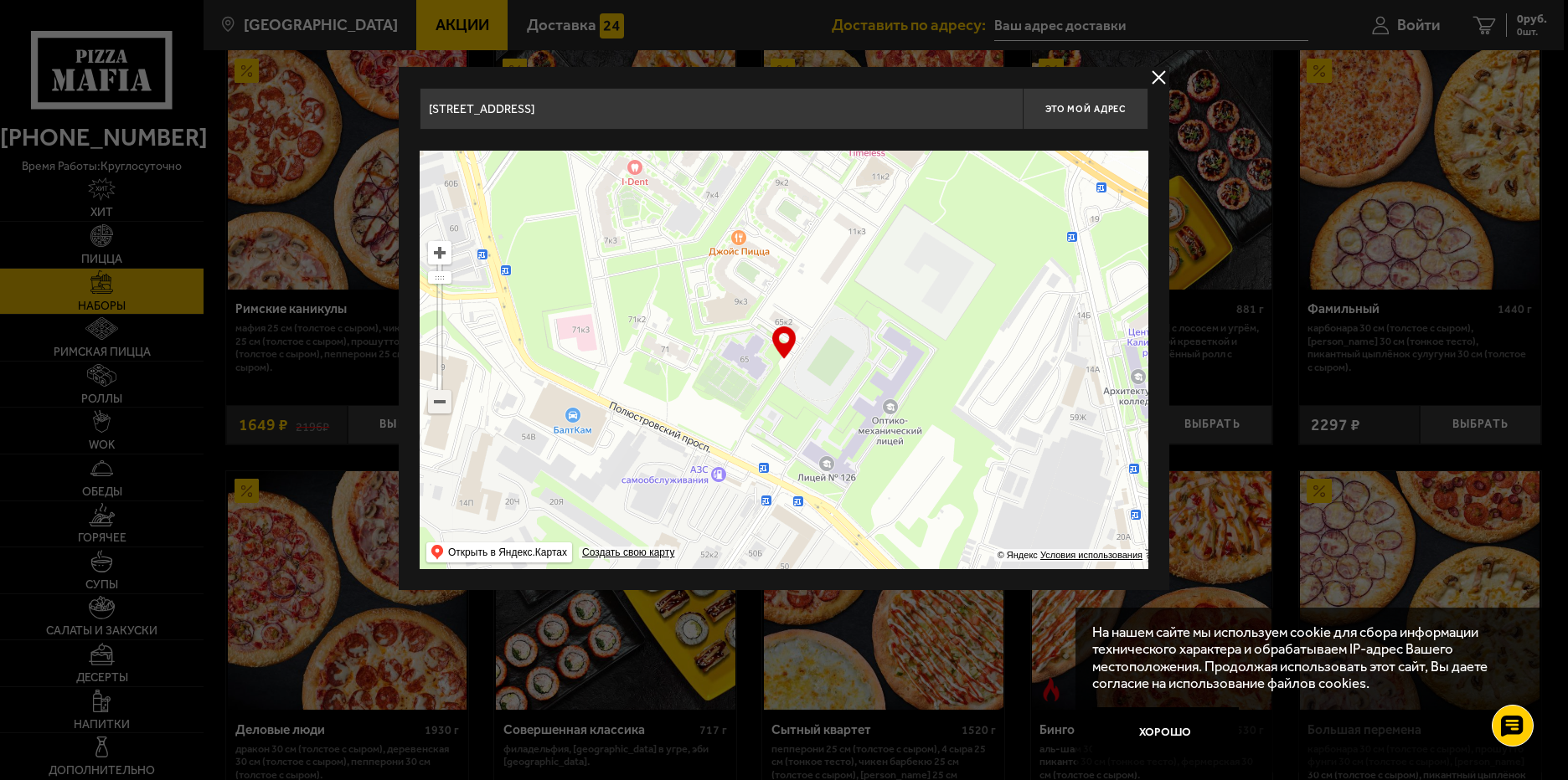
click at [445, 402] on ymaps at bounding box center [439, 402] width 22 height 22
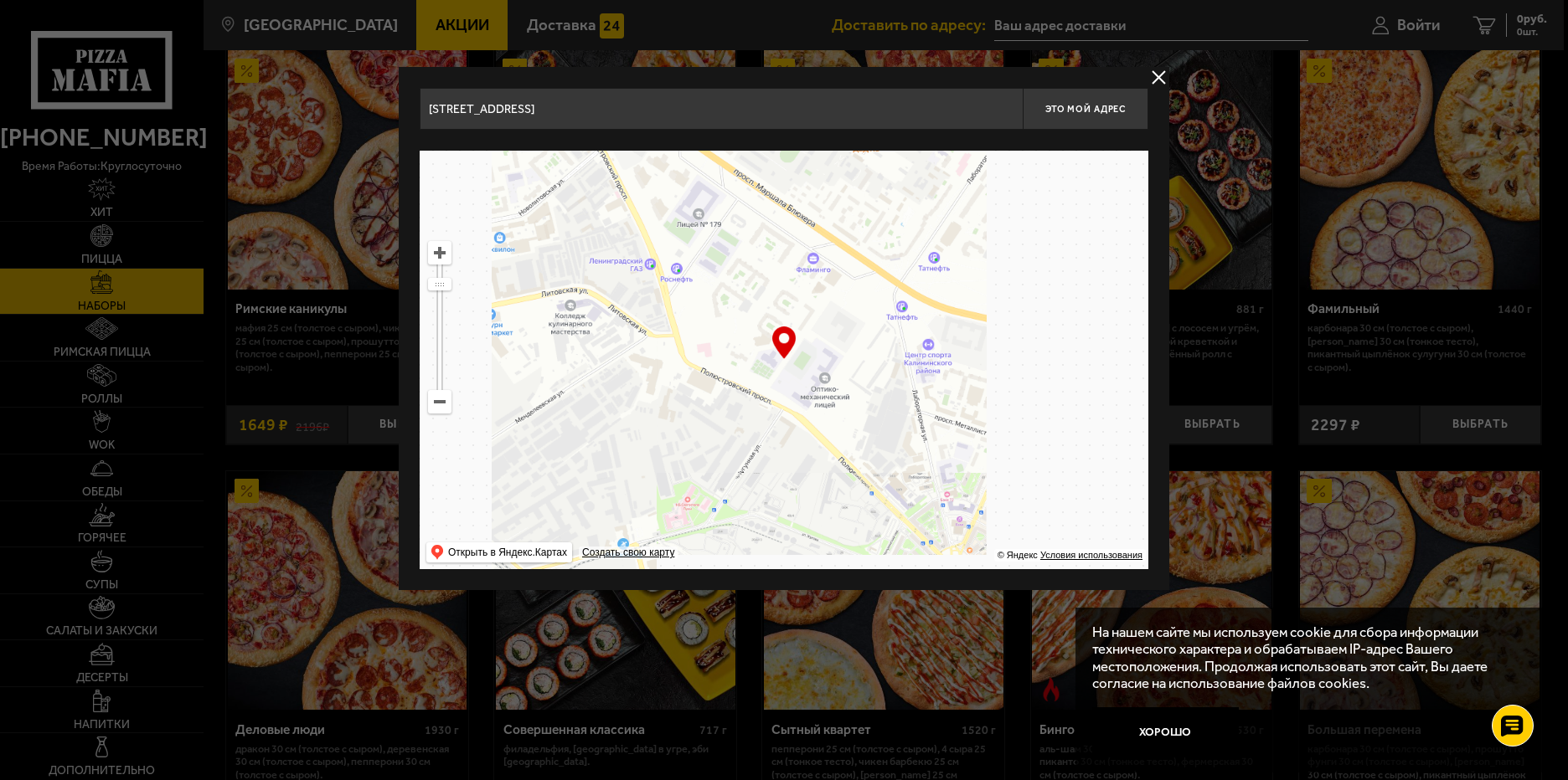
click at [445, 402] on ymaps at bounding box center [439, 402] width 22 height 22
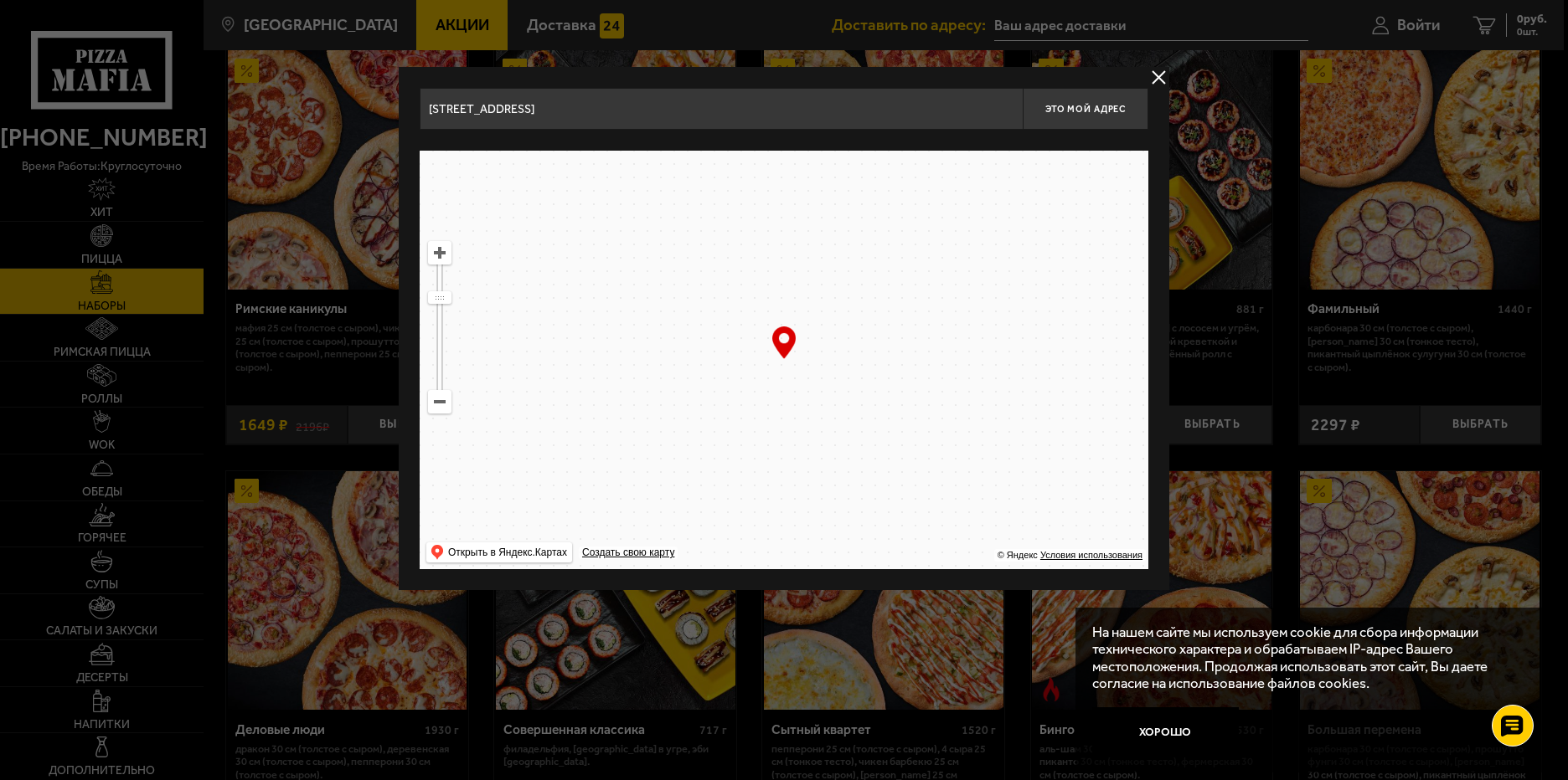
click at [445, 402] on ymaps at bounding box center [439, 402] width 22 height 22
click at [445, 403] on ymaps at bounding box center [439, 402] width 22 height 22
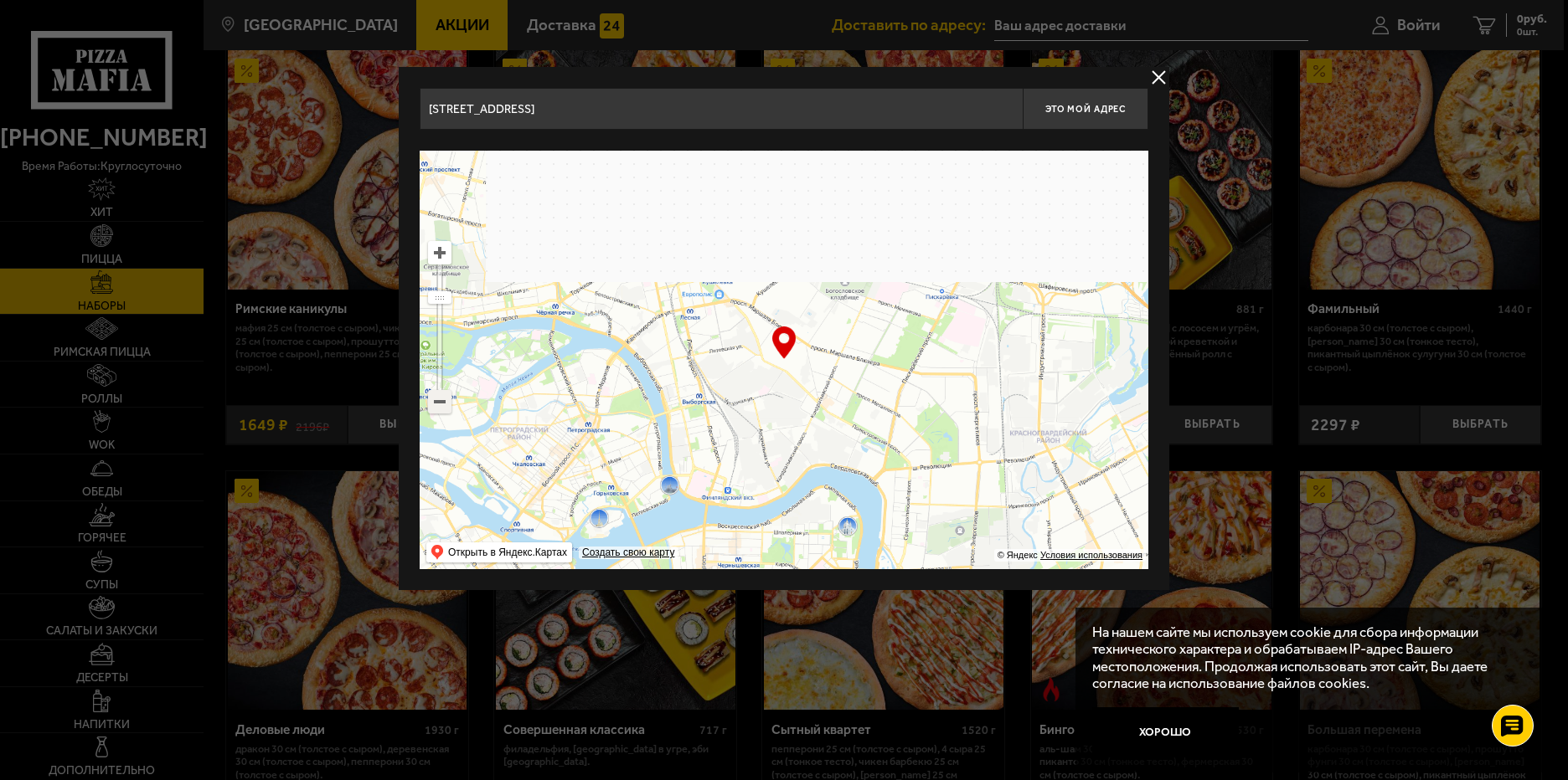
click at [445, 404] on ymaps at bounding box center [439, 402] width 22 height 22
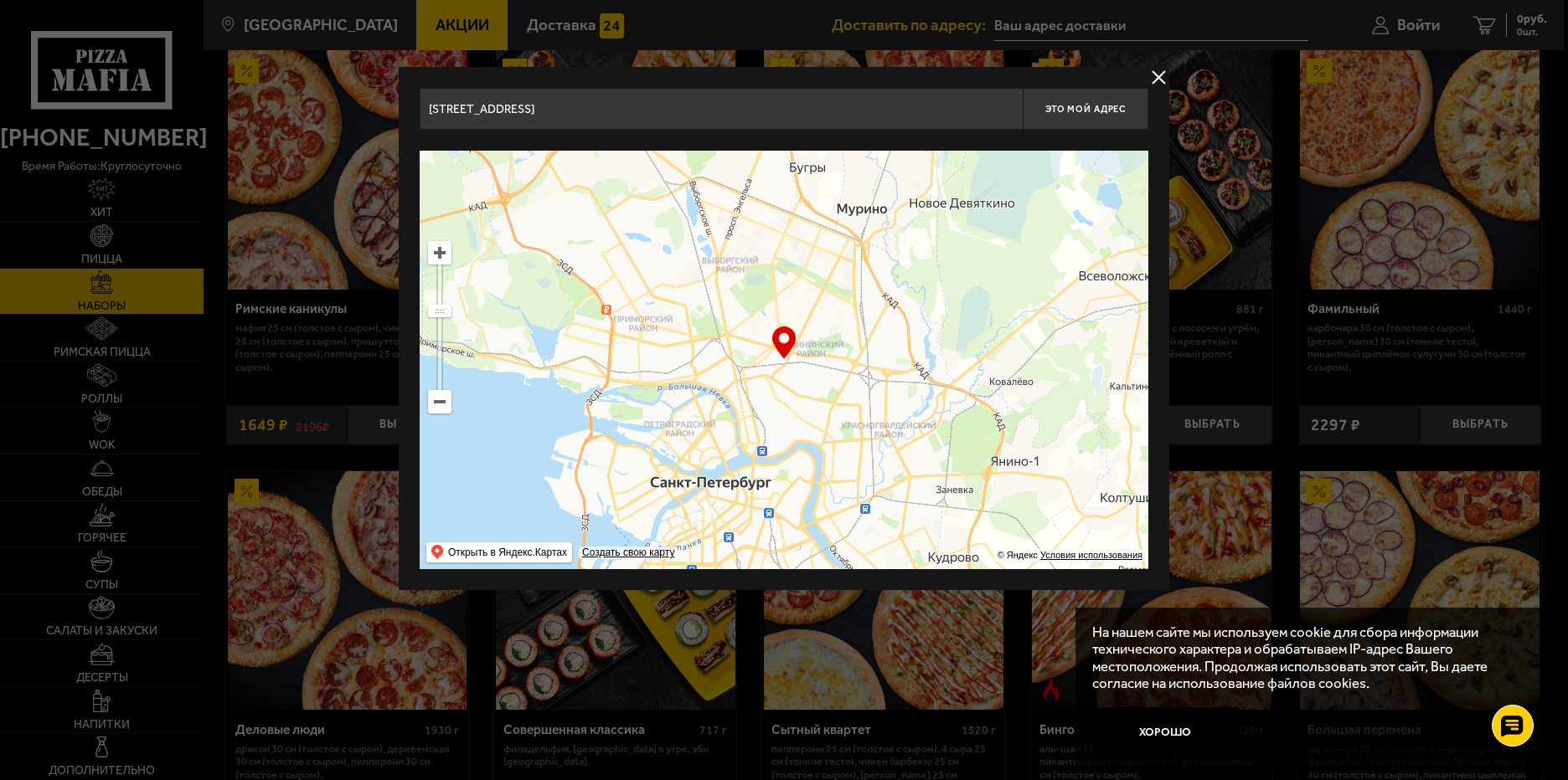
drag, startPoint x: 827, startPoint y: 307, endPoint x: 823, endPoint y: 332, distance: 25.3
click at [822, 331] on ymaps at bounding box center [783, 360] width 729 height 419
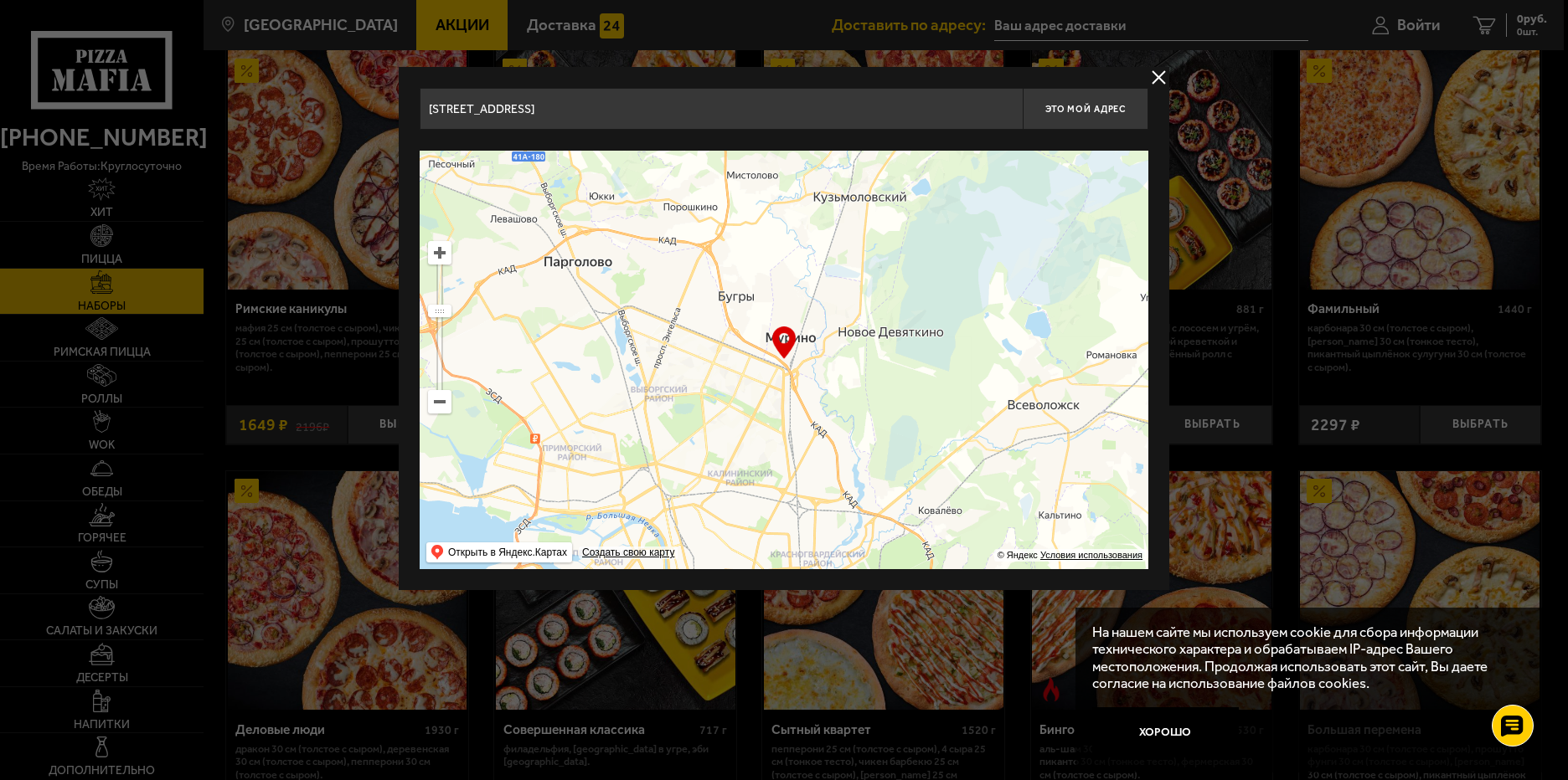
drag, startPoint x: 830, startPoint y: 390, endPoint x: 805, endPoint y: 376, distance: 28.7
click at [806, 376] on ymaps at bounding box center [783, 360] width 729 height 419
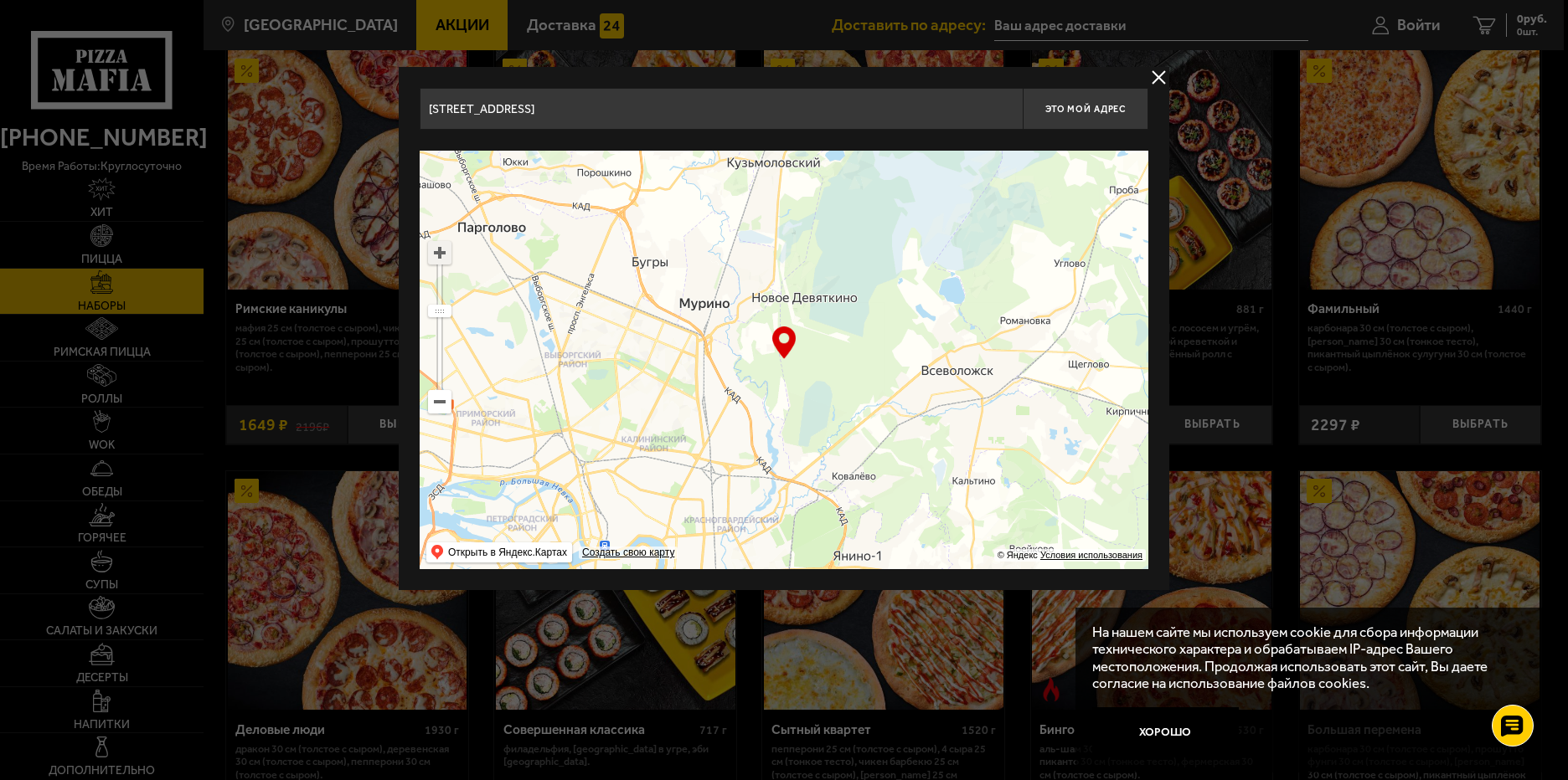
click at [445, 255] on ymaps at bounding box center [439, 253] width 22 height 22
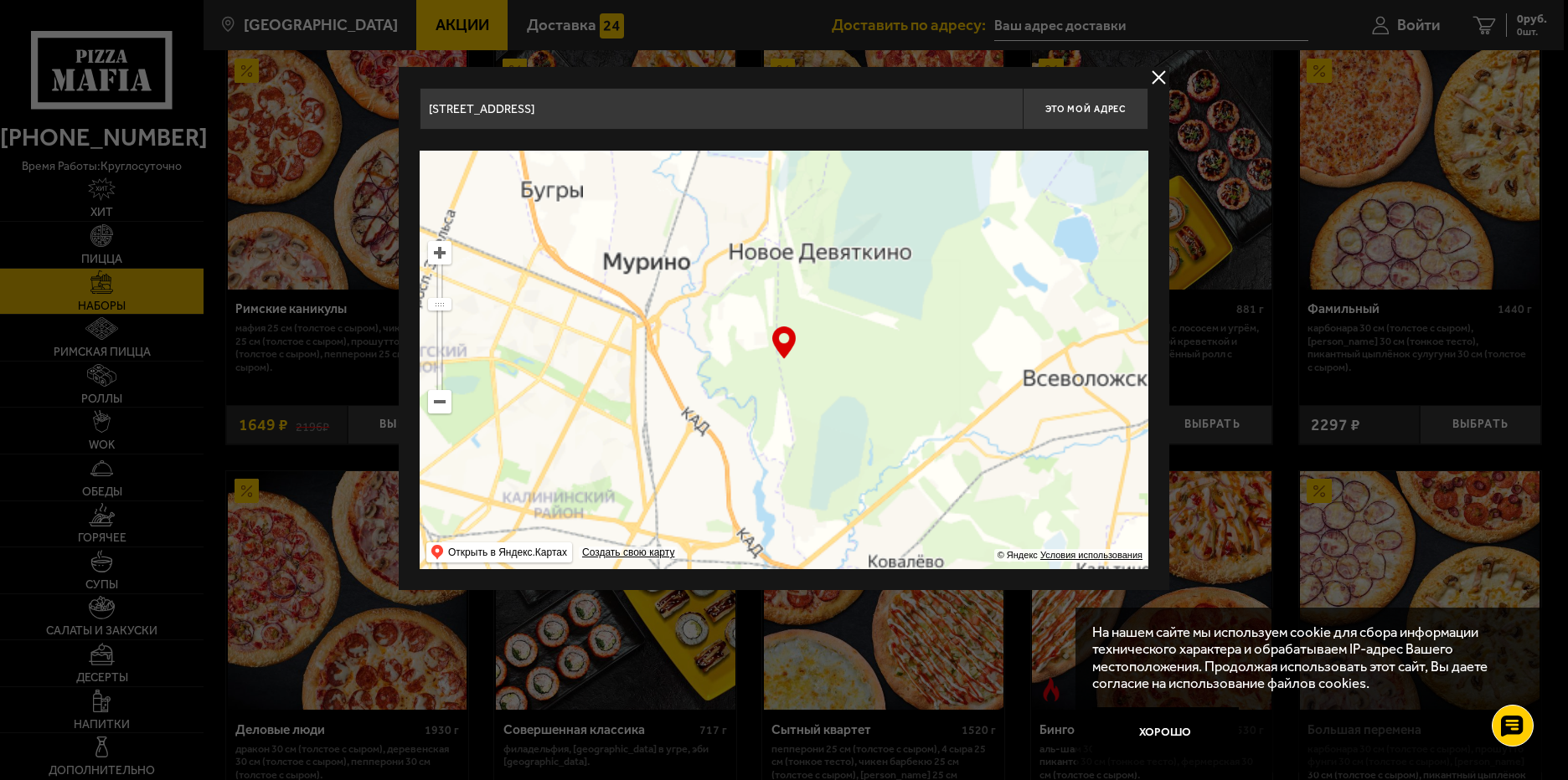
click at [444, 253] on ymaps at bounding box center [439, 253] width 22 height 22
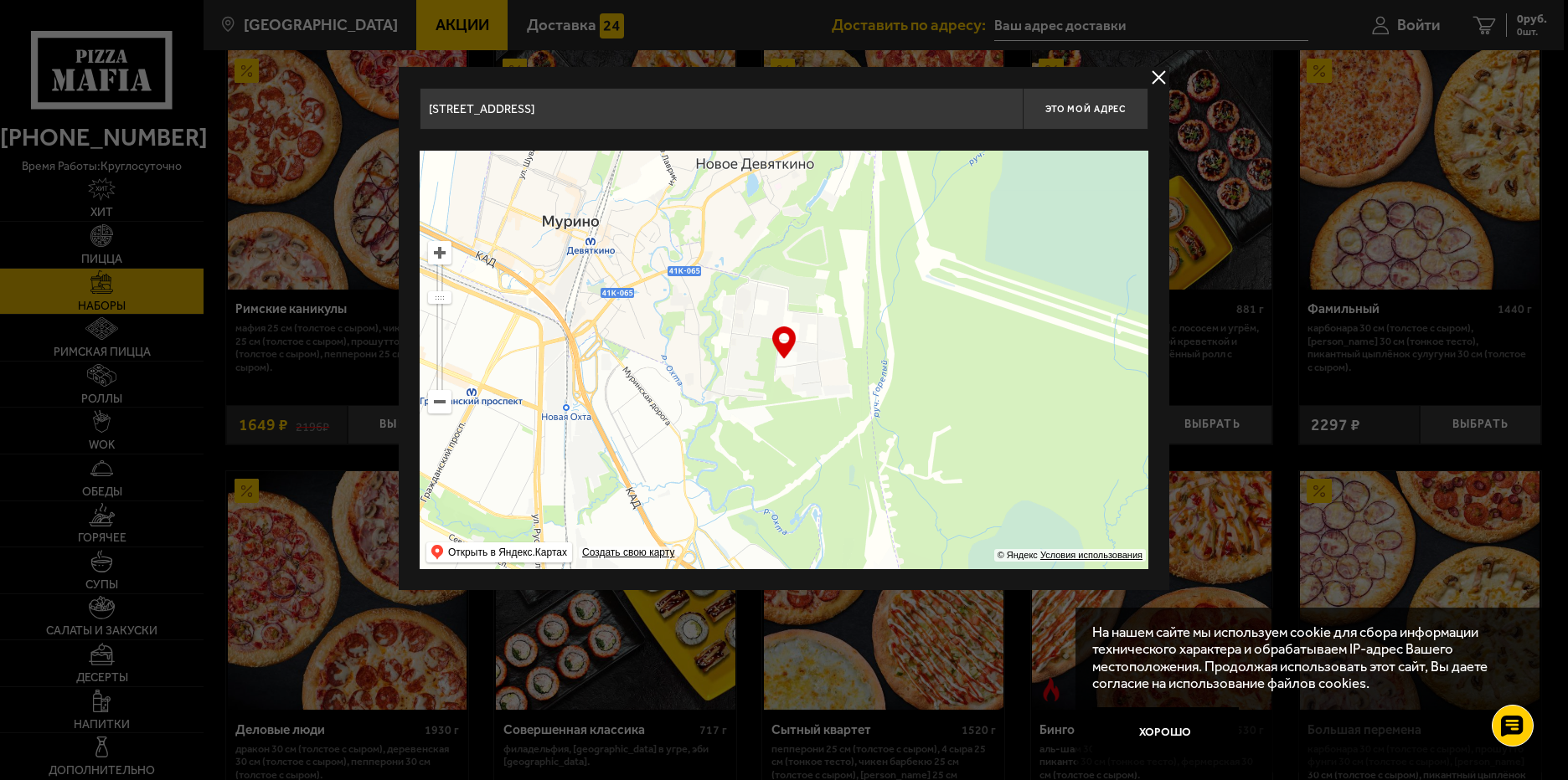
drag, startPoint x: 619, startPoint y: 295, endPoint x: 693, endPoint y: 339, distance: 86.1
click at [693, 339] on ymaps at bounding box center [783, 360] width 729 height 419
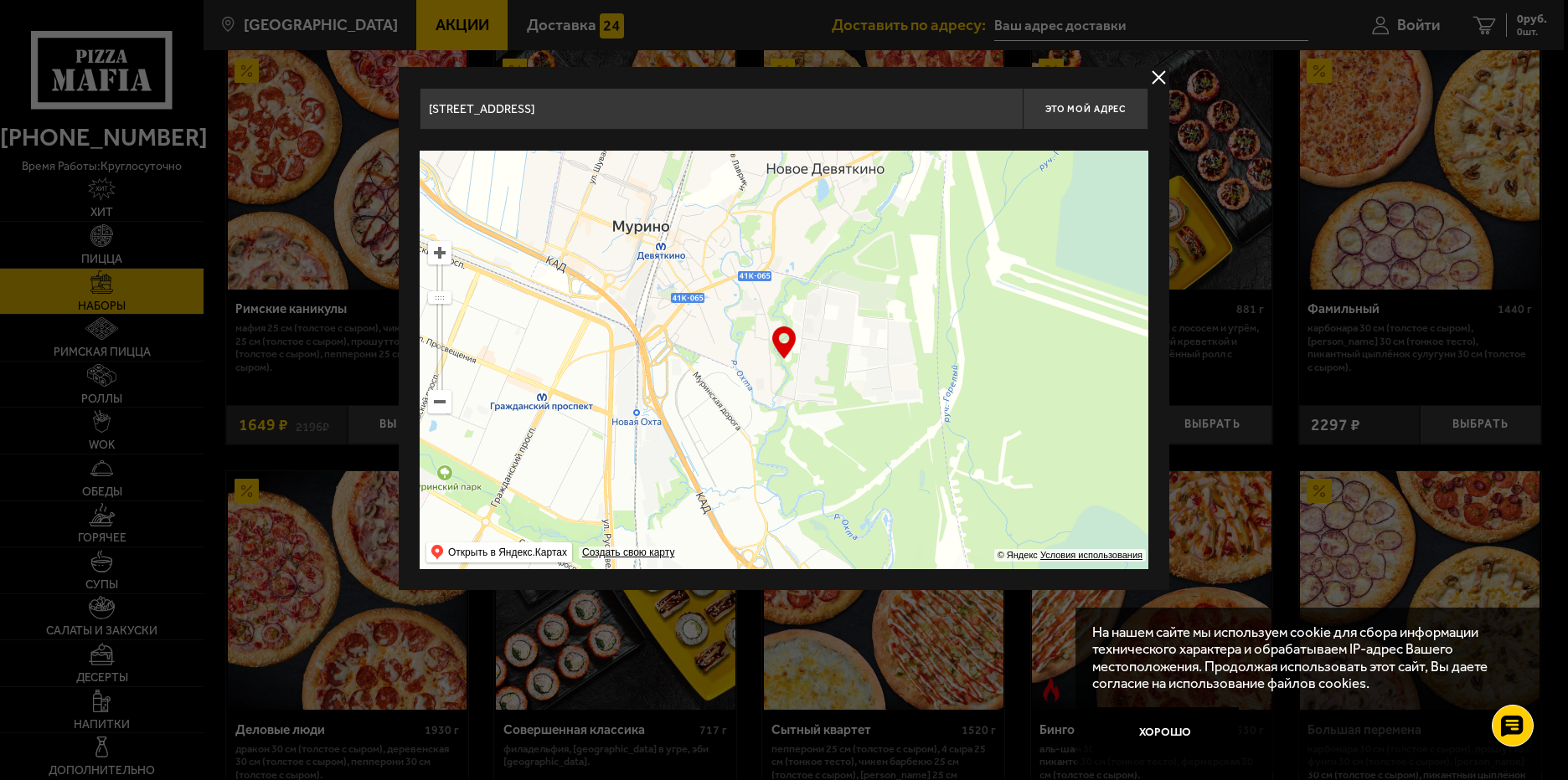
drag, startPoint x: 741, startPoint y: 360, endPoint x: 804, endPoint y: 363, distance: 63.1
click at [804, 363] on ymaps at bounding box center [783, 360] width 729 height 419
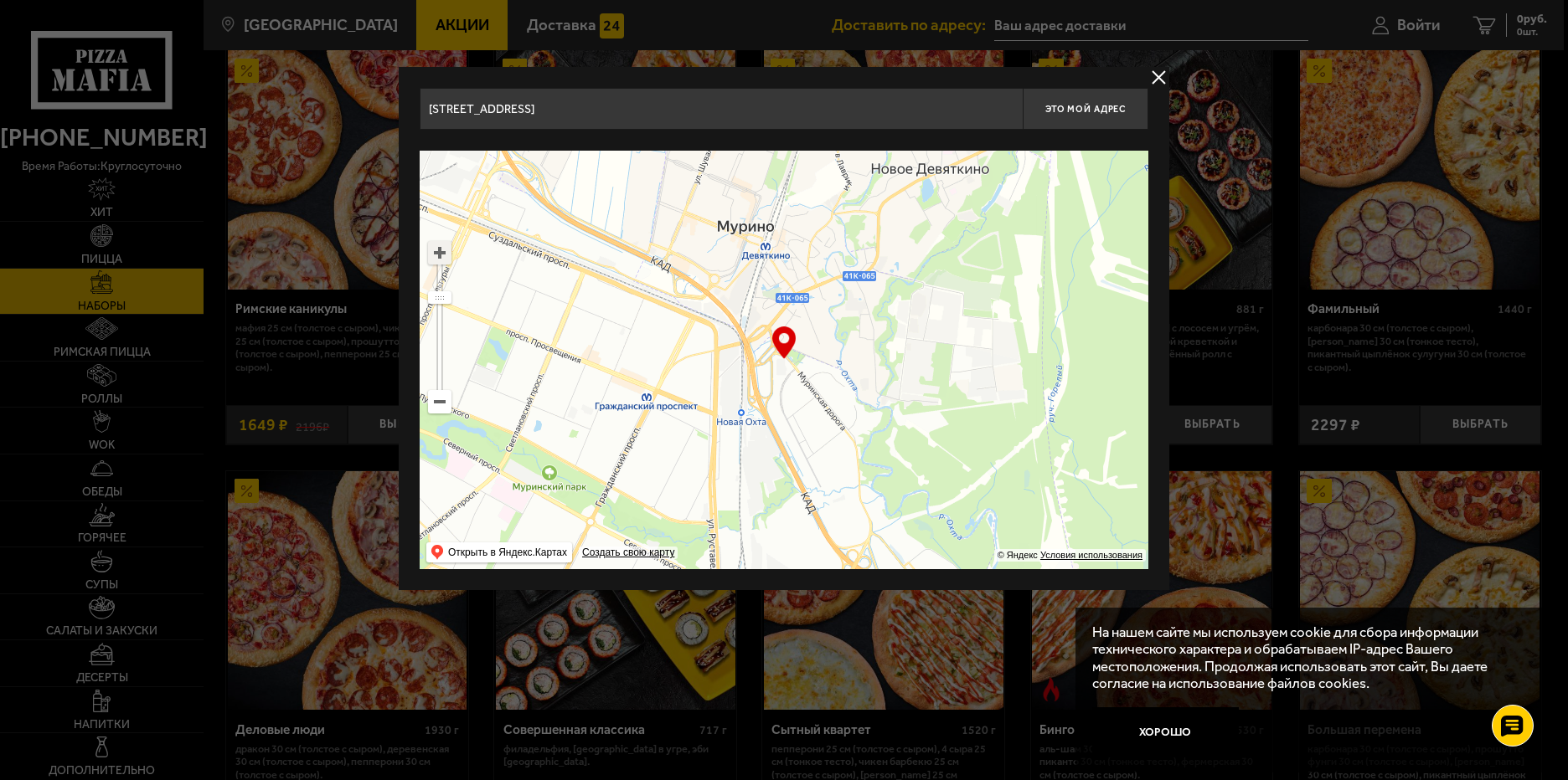
click at [448, 263] on ymaps at bounding box center [439, 253] width 22 height 22
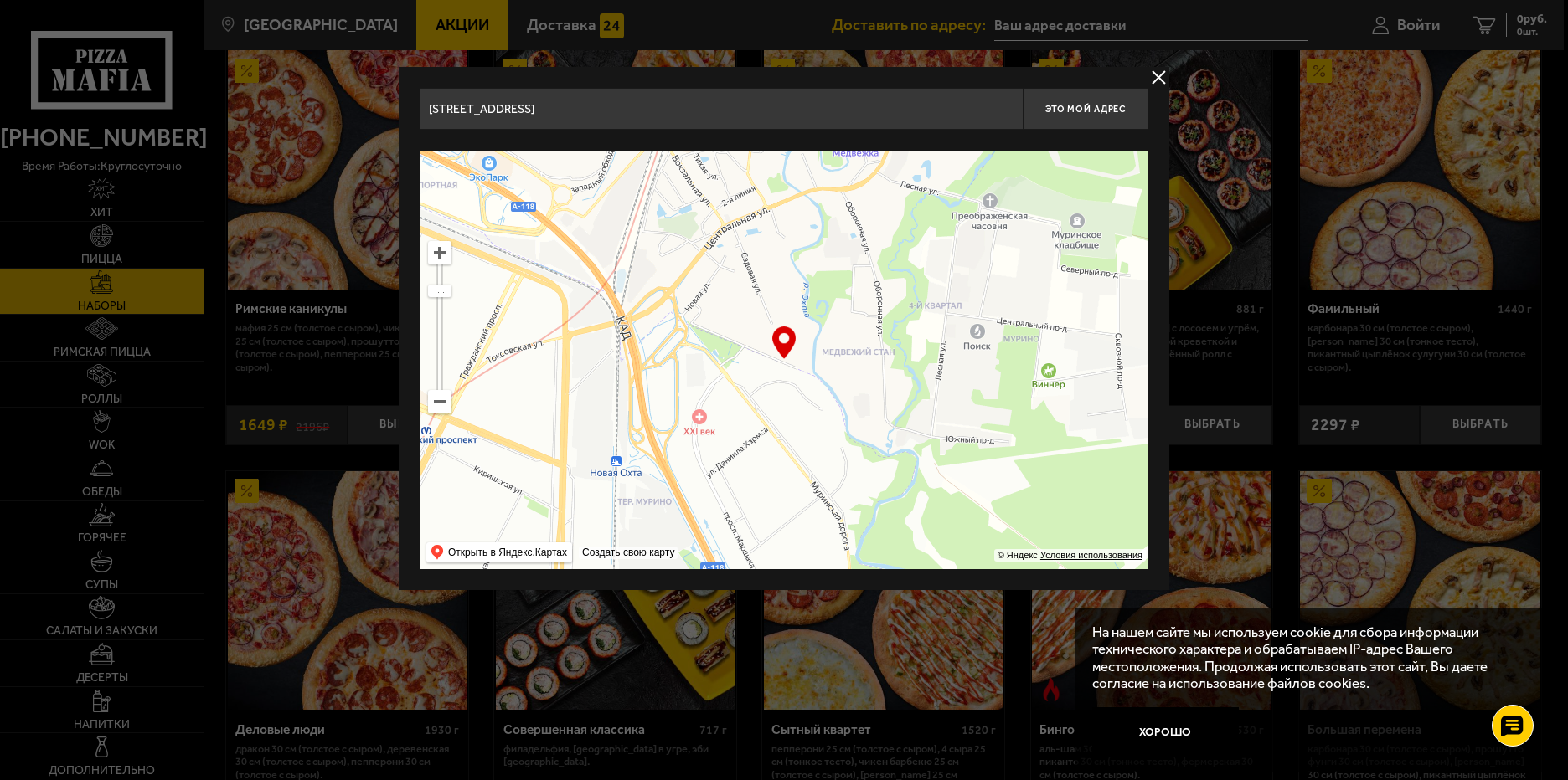
drag, startPoint x: 786, startPoint y: 334, endPoint x: 719, endPoint y: 344, distance: 67.7
click at [719, 343] on ymaps at bounding box center [783, 360] width 729 height 419
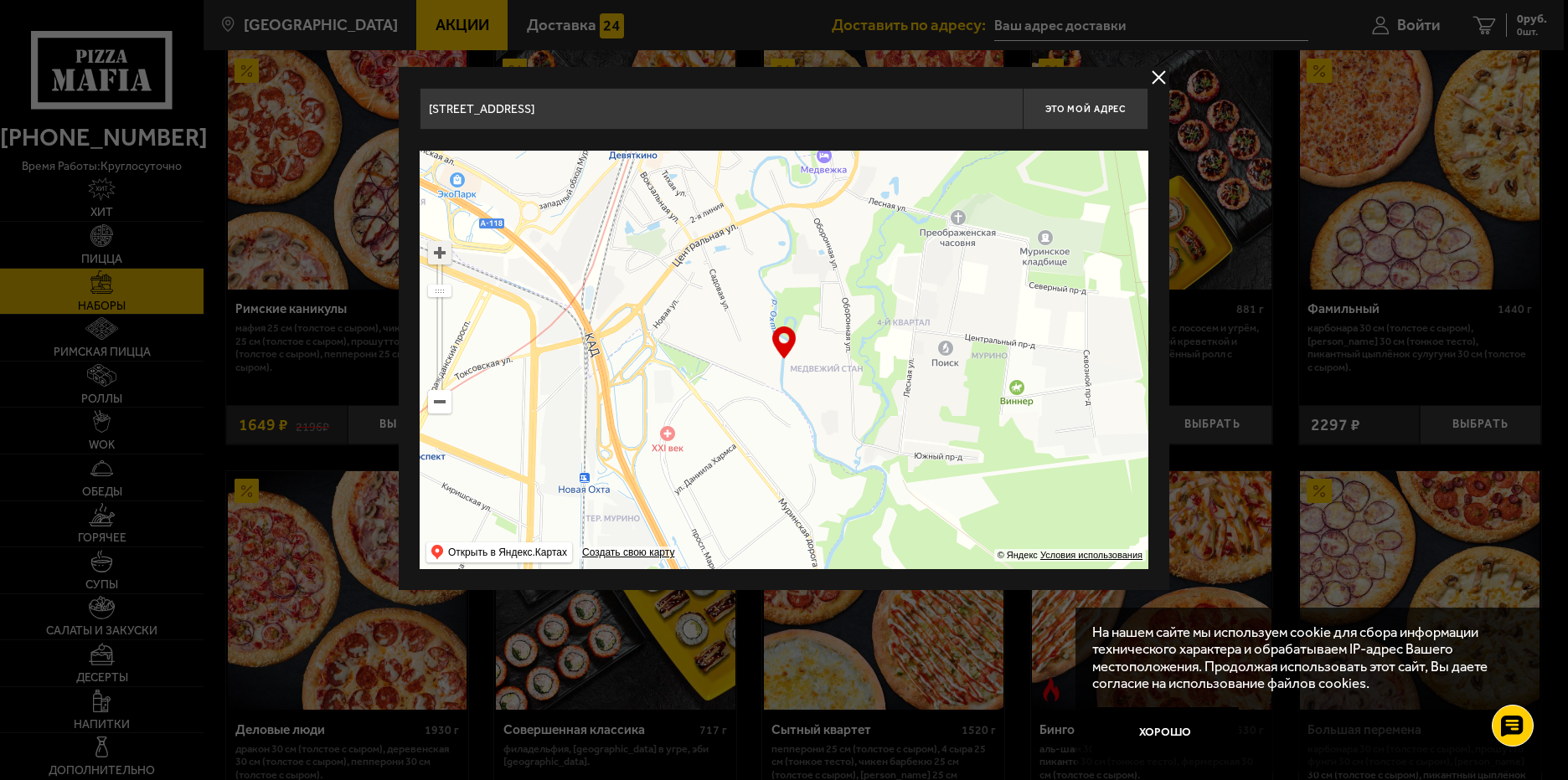
click at [436, 250] on ymaps at bounding box center [439, 253] width 22 height 22
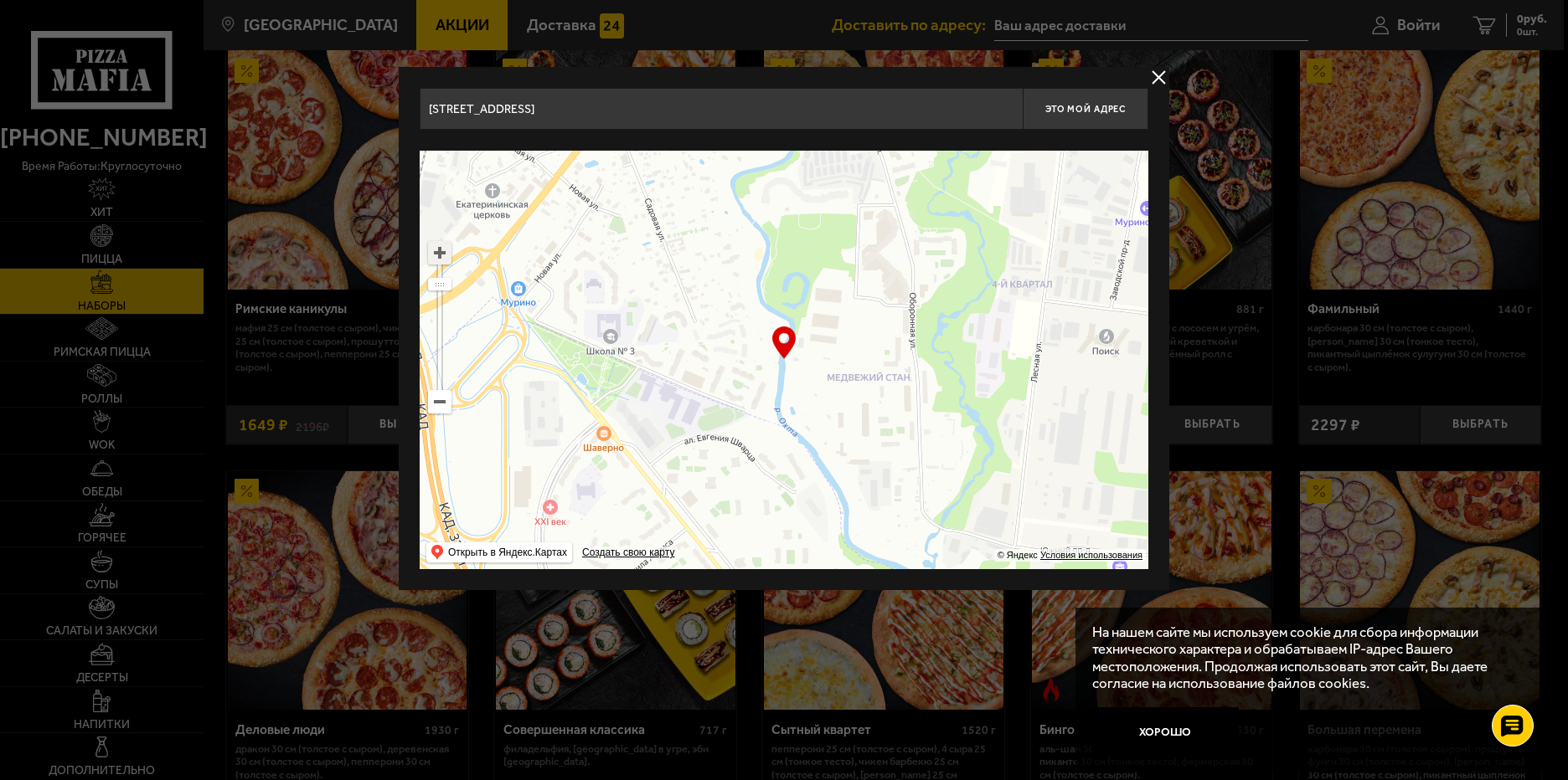
click at [436, 250] on ymaps at bounding box center [439, 253] width 22 height 22
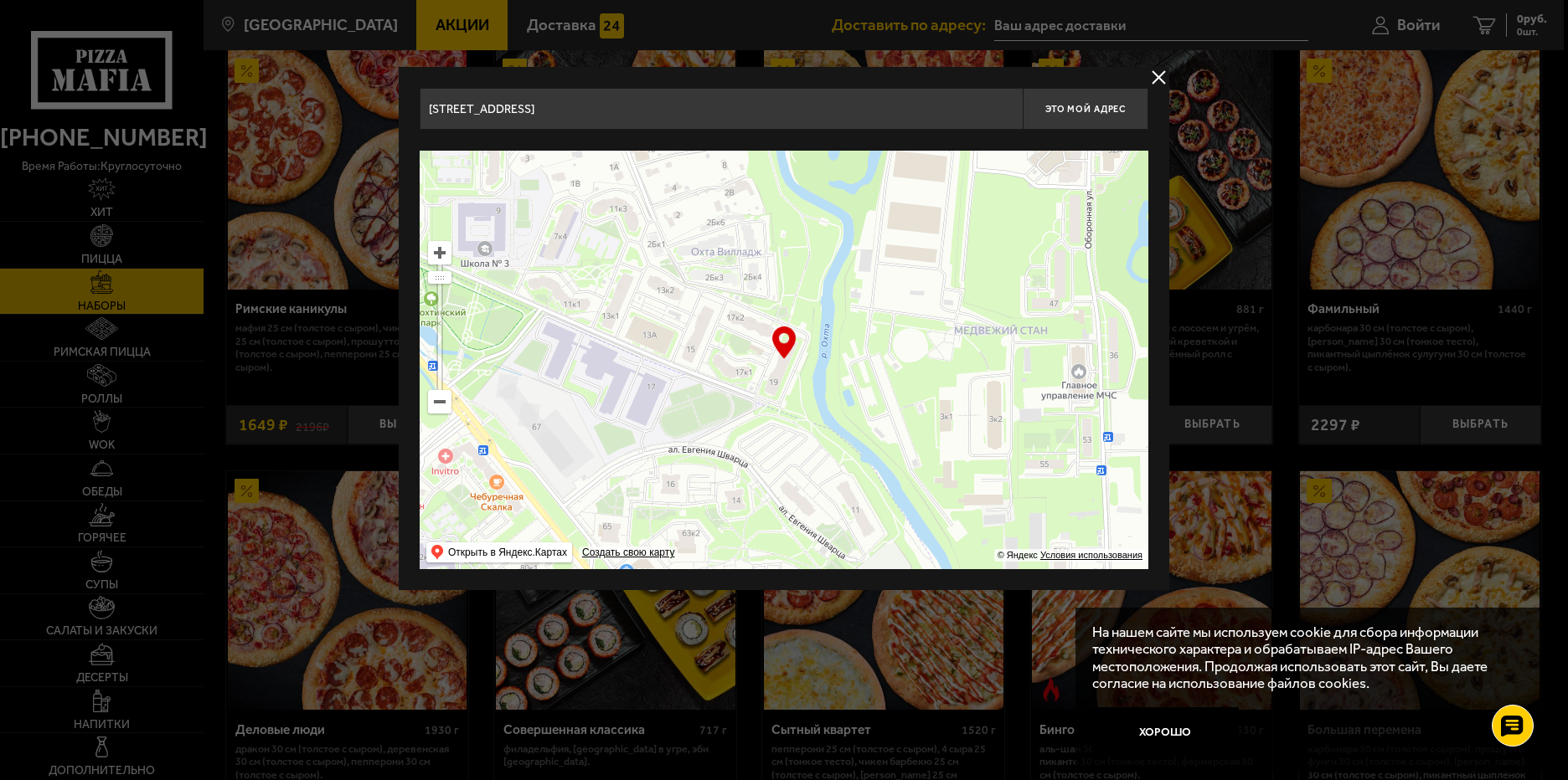
drag, startPoint x: 716, startPoint y: 364, endPoint x: 753, endPoint y: 320, distance: 57.5
click at [753, 320] on ymaps at bounding box center [783, 360] width 729 height 419
type input "[STREET_ADDRESS]"
click at [779, 366] on ymaps at bounding box center [783, 360] width 729 height 419
click at [781, 375] on ymaps at bounding box center [783, 360] width 729 height 419
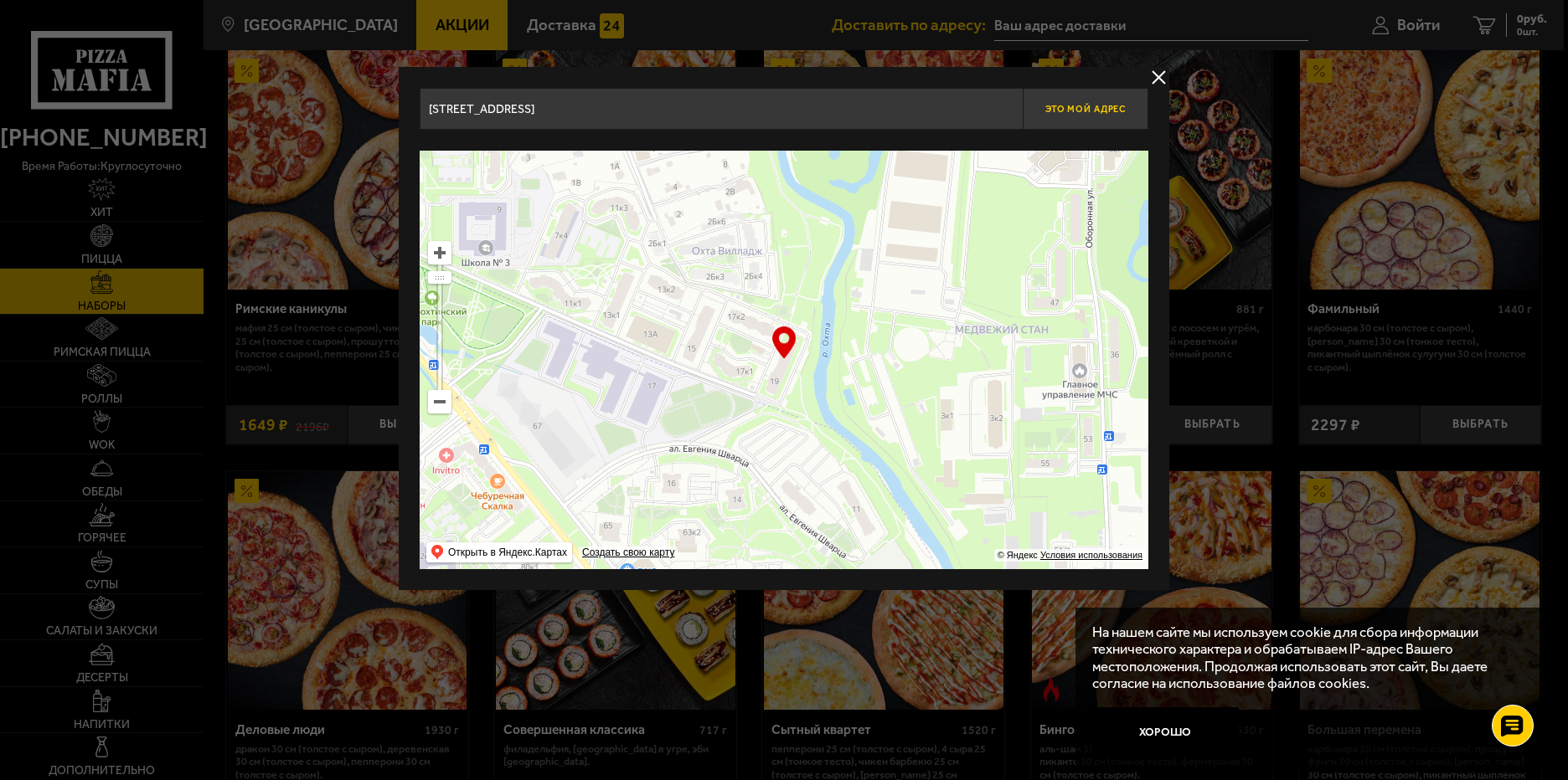
click at [1093, 115] on button "Это мой адрес" at bounding box center [1085, 109] width 125 height 42
click at [1155, 77] on button "delivery type" at bounding box center [1158, 77] width 21 height 21
